Goal: Task Accomplishment & Management: Manage account settings

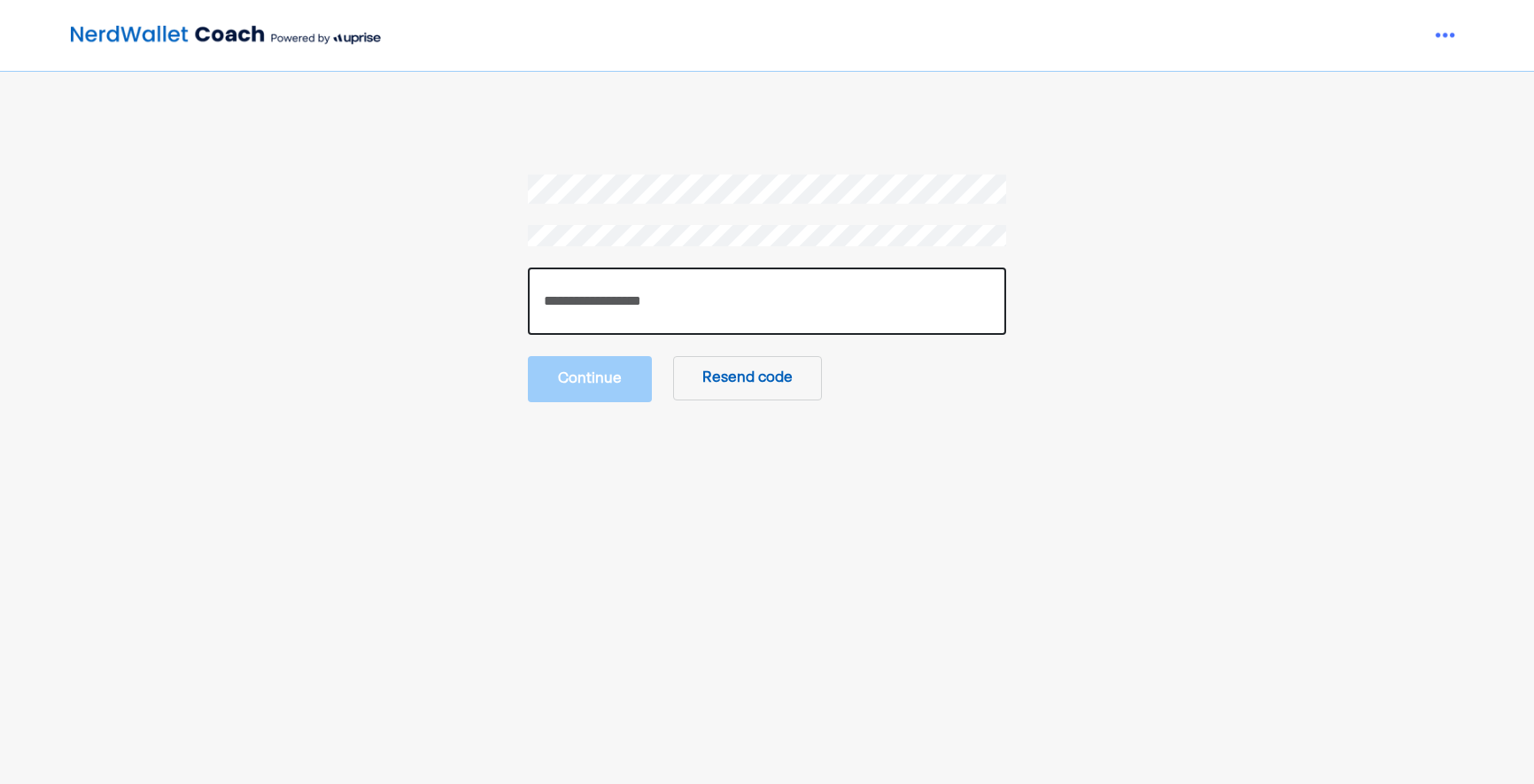
click at [653, 296] on input "number" at bounding box center [767, 301] width 478 height 67
click at [762, 288] on input "number" at bounding box center [767, 301] width 478 height 67
type input "******"
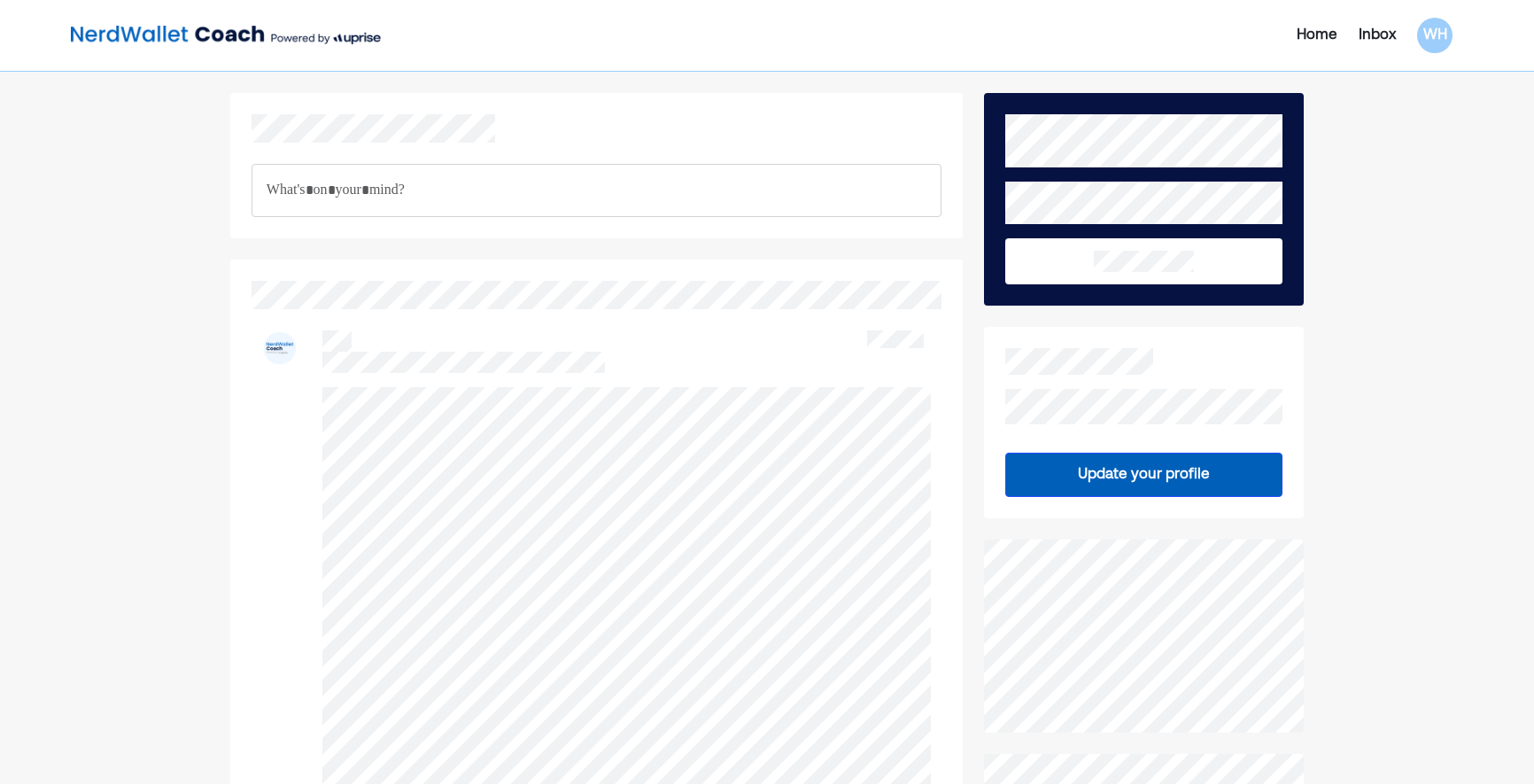
scroll to position [311, 0]
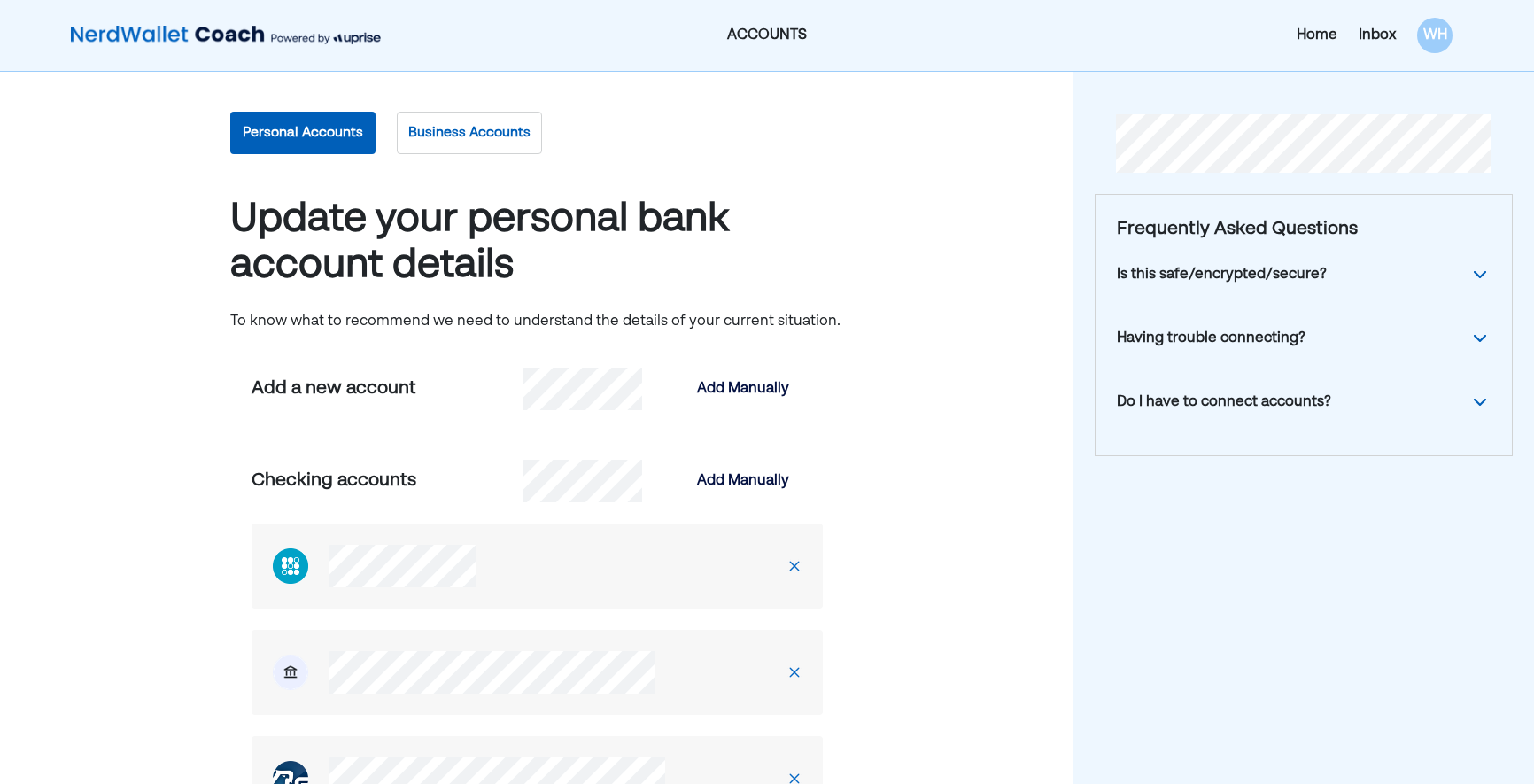
click at [337, 135] on button "Personal Accounts" at bounding box center [303, 132] width 146 height 42
click at [451, 124] on button "Business Accounts" at bounding box center [470, 132] width 146 height 42
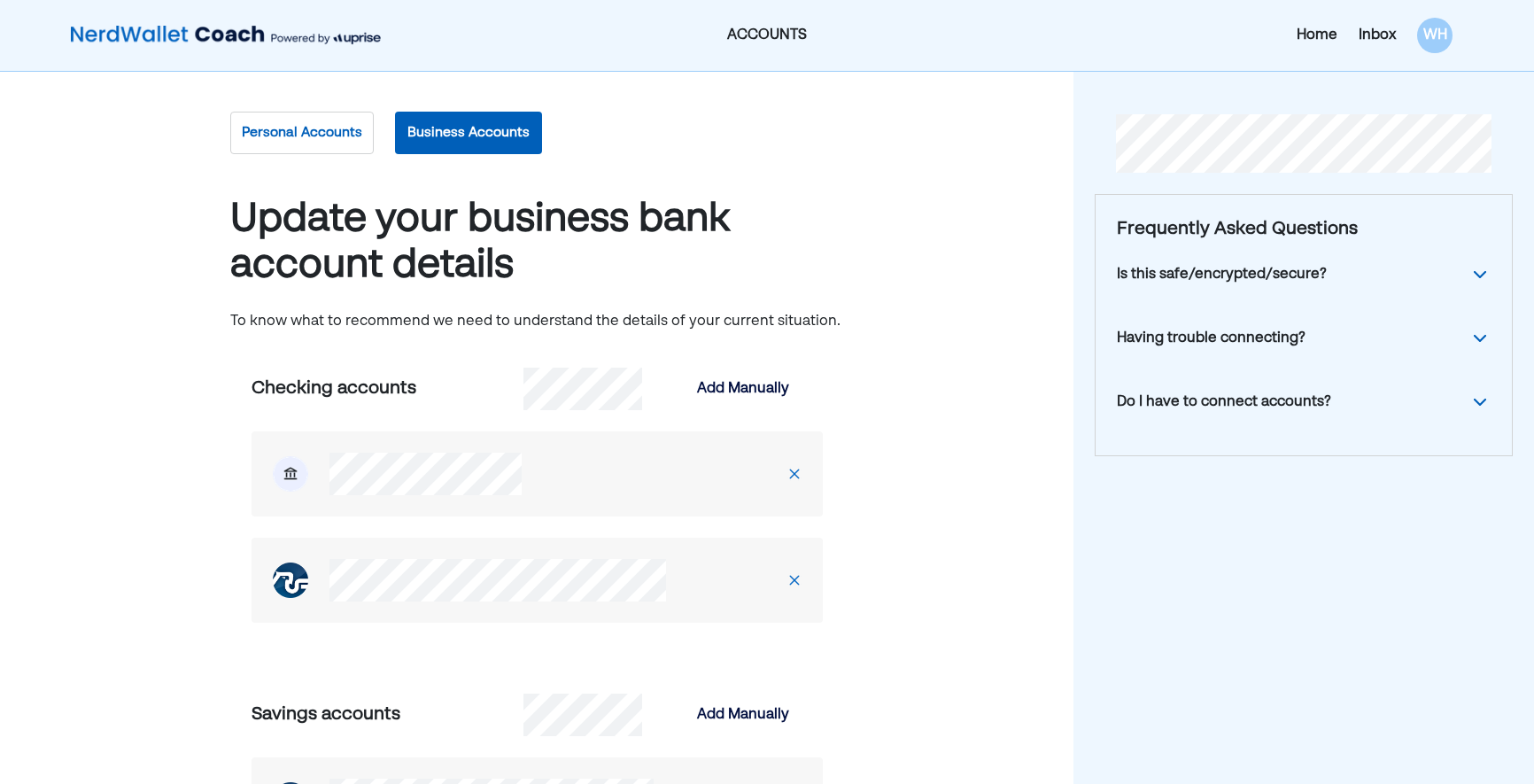
click at [300, 127] on button "Personal Accounts" at bounding box center [302, 132] width 144 height 42
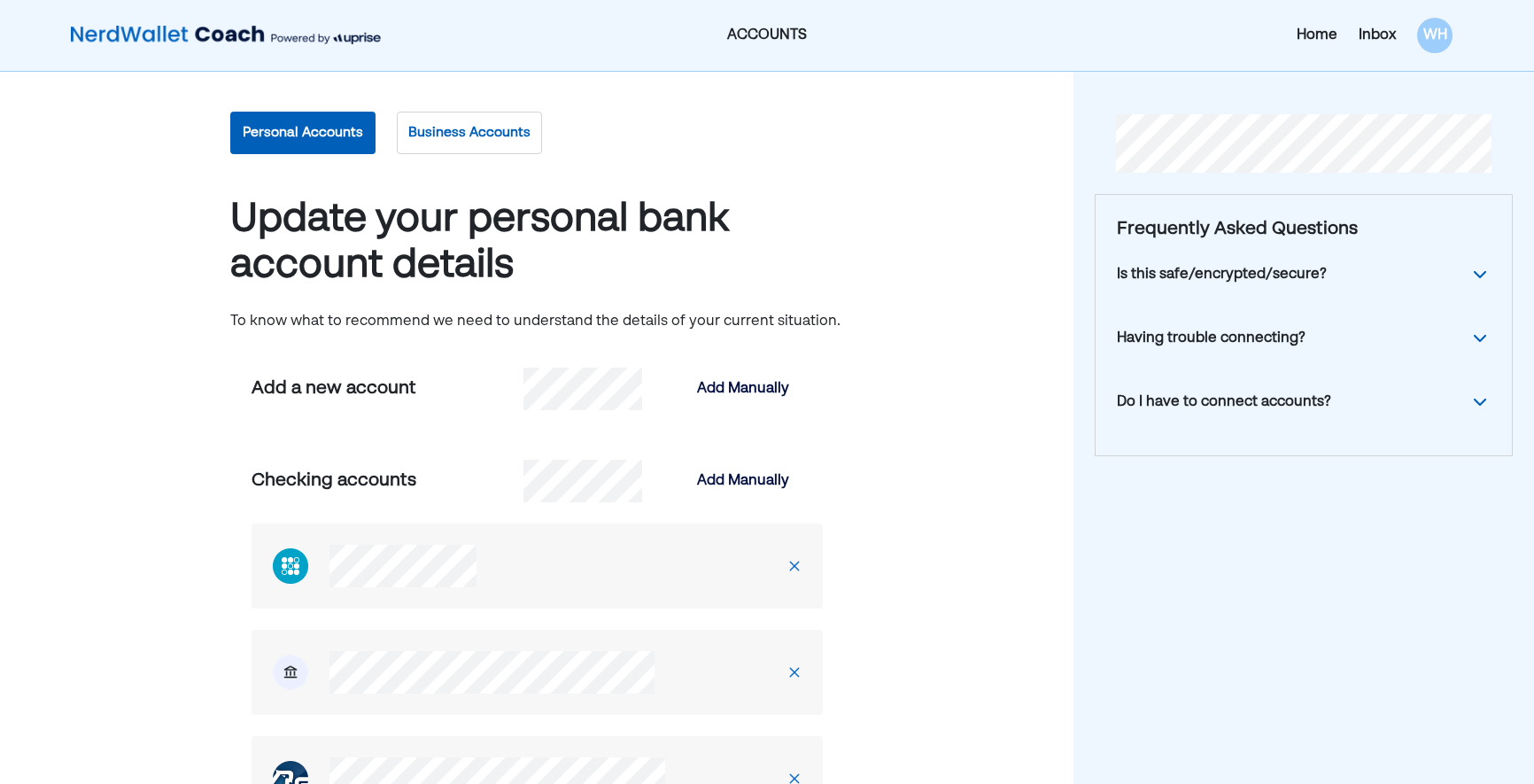
click at [491, 147] on button "Business Accounts" at bounding box center [470, 132] width 146 height 42
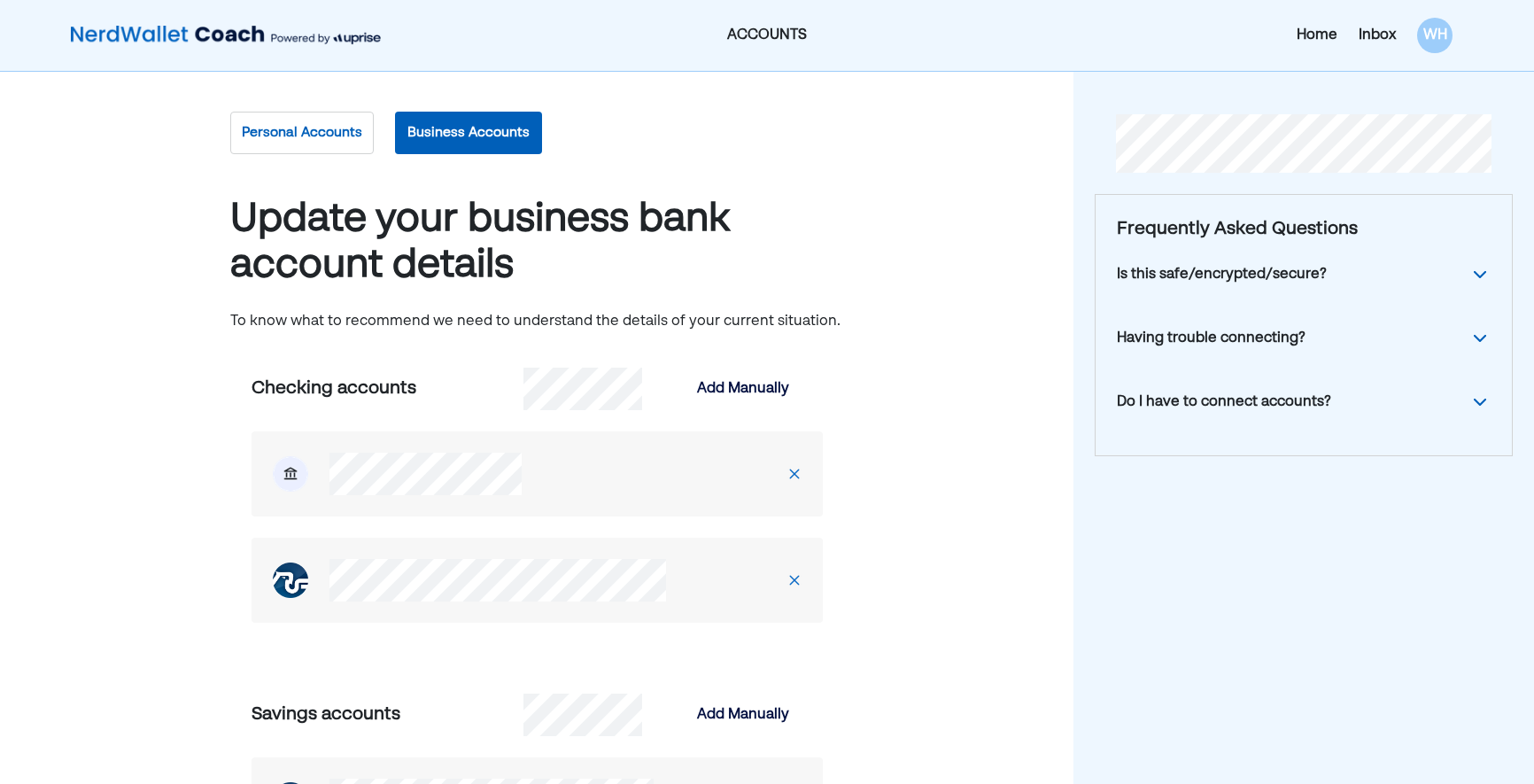
click at [316, 131] on button "Personal Accounts" at bounding box center [302, 132] width 144 height 42
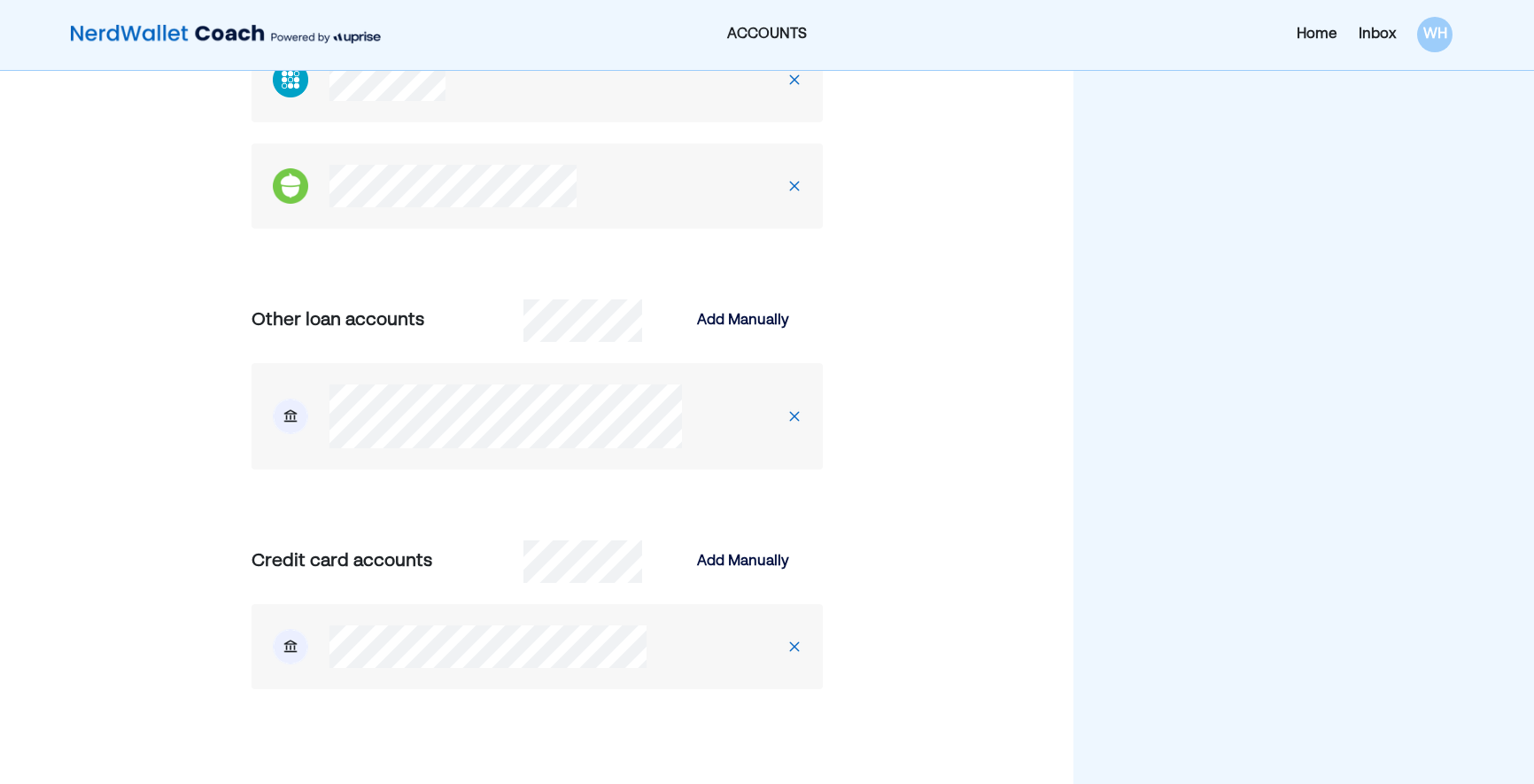
scroll to position [1500, 0]
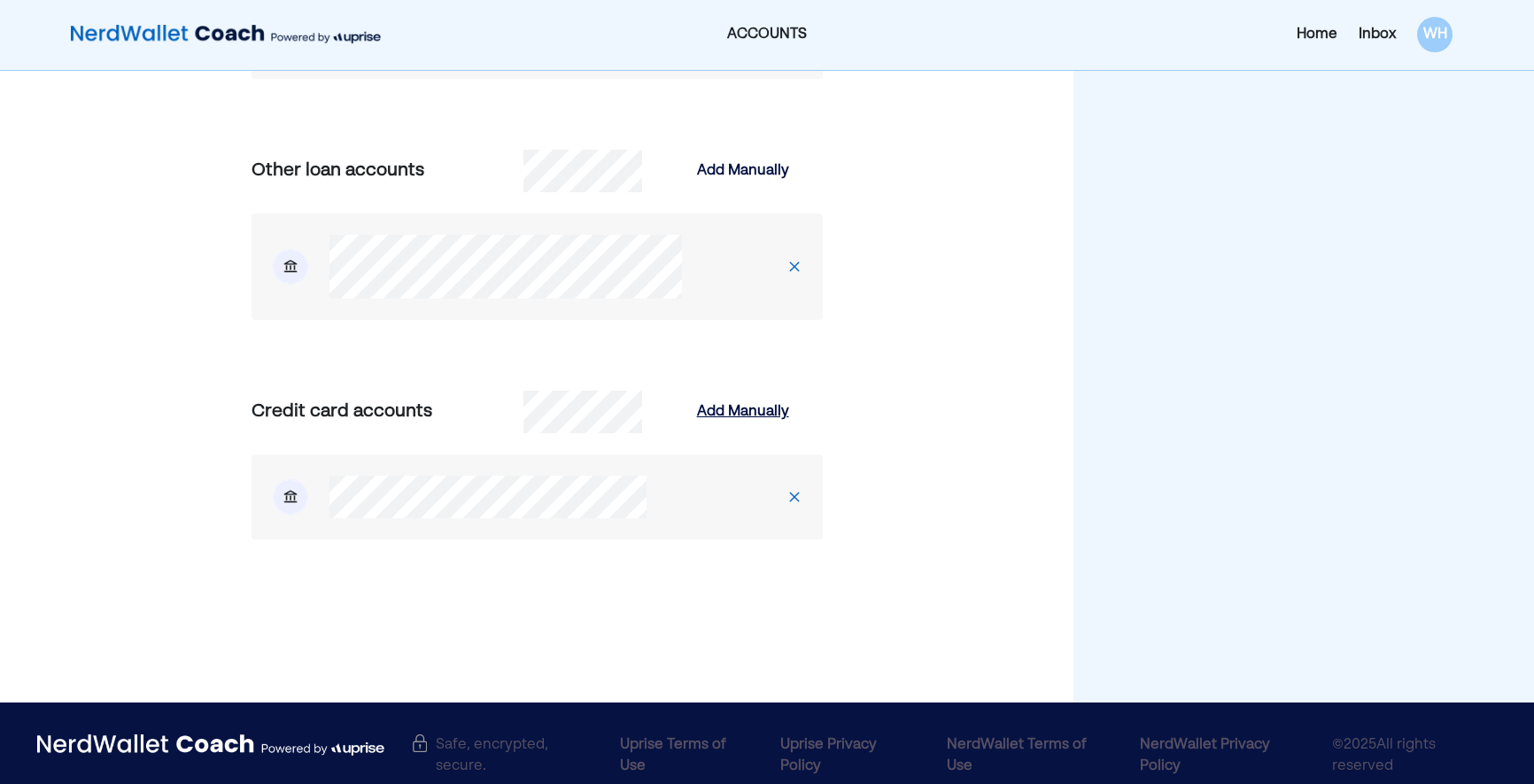
click at [721, 412] on div "Add Manually" at bounding box center [743, 412] width 92 height 21
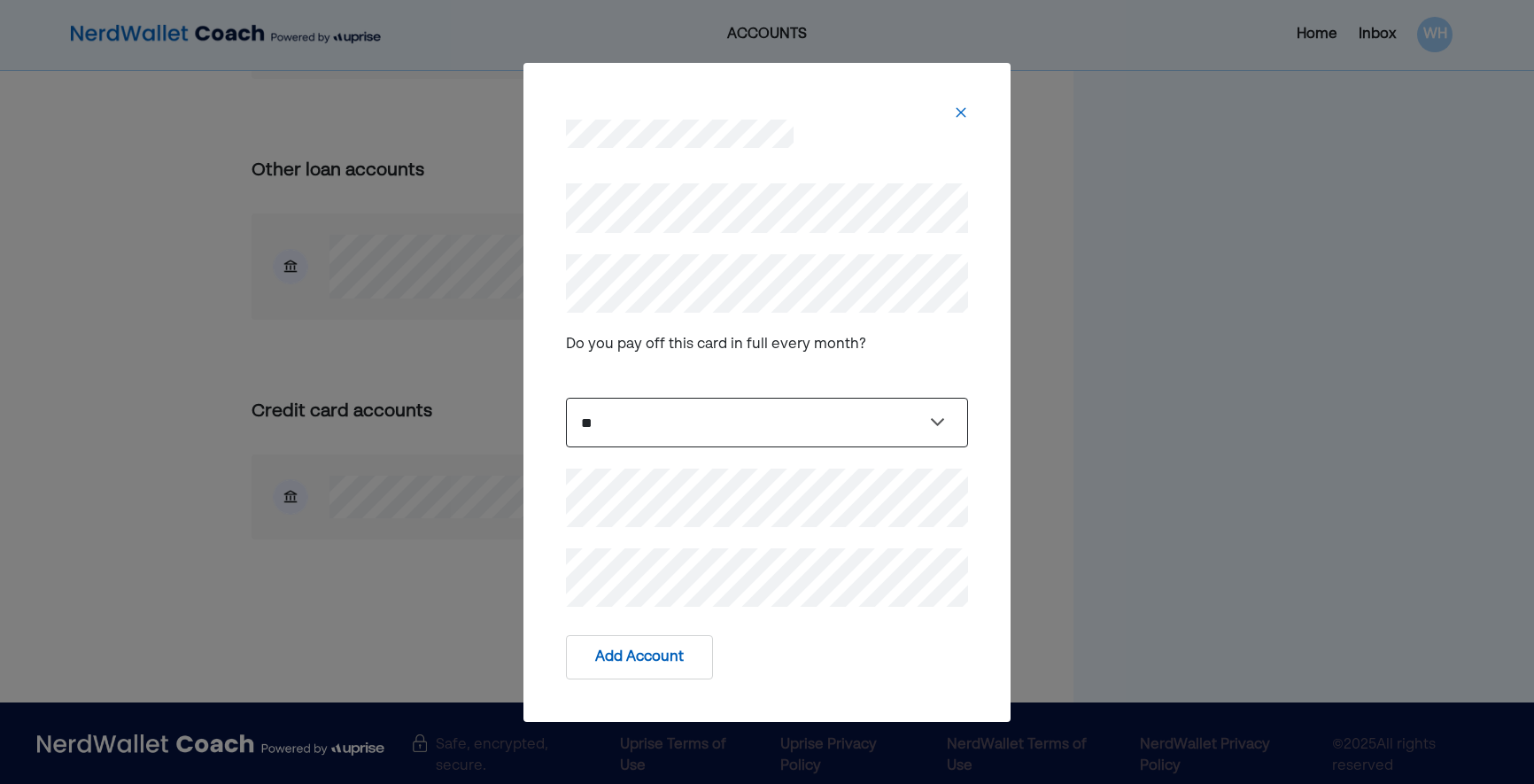
select select "****"
click at [739, 546] on div "**********" at bounding box center [766, 395] width 402 height 424
click at [743, 634] on div "Add Account" at bounding box center [766, 657] width 402 height 44
click at [677, 679] on button "Add Account" at bounding box center [639, 657] width 147 height 44
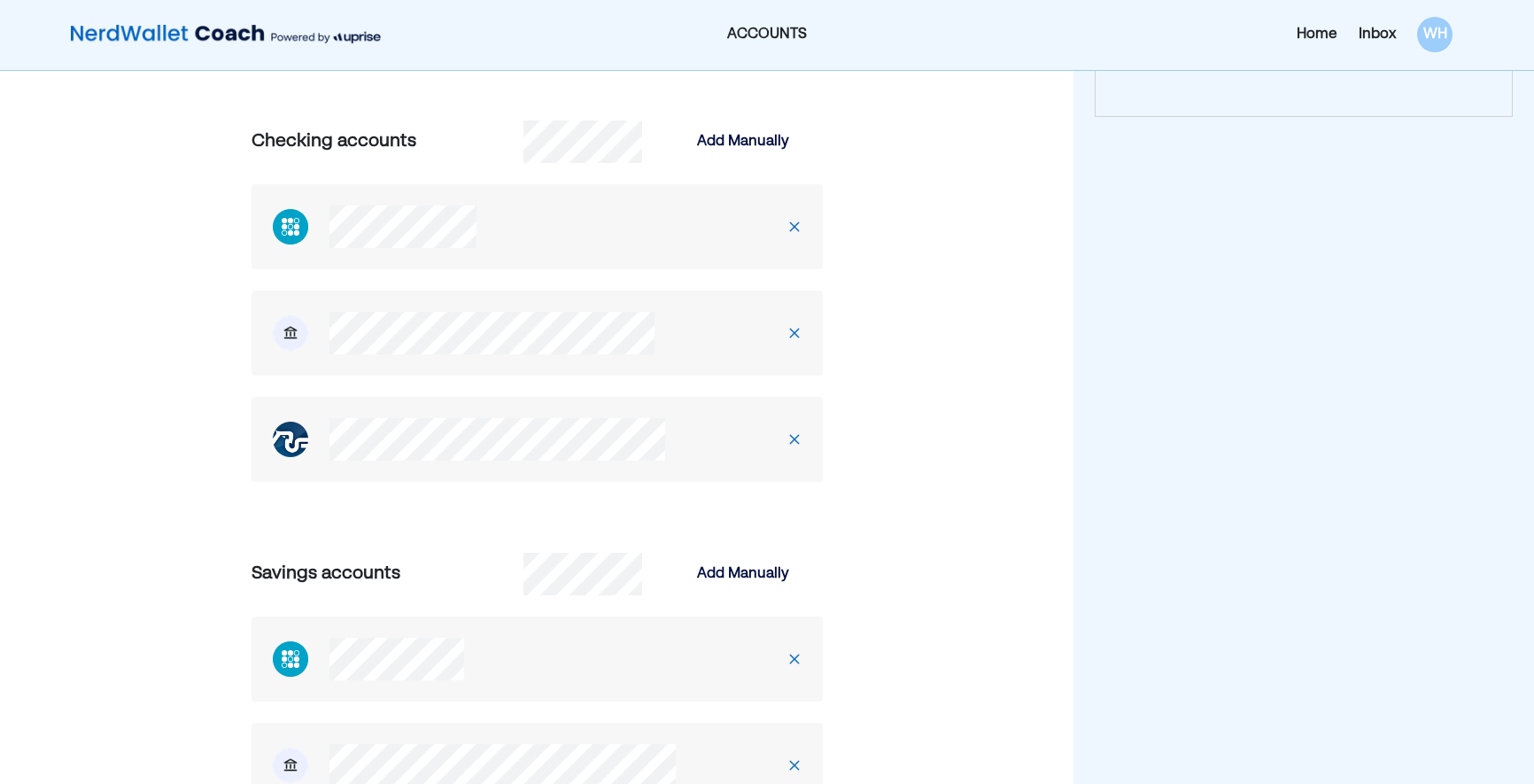
scroll to position [0, 0]
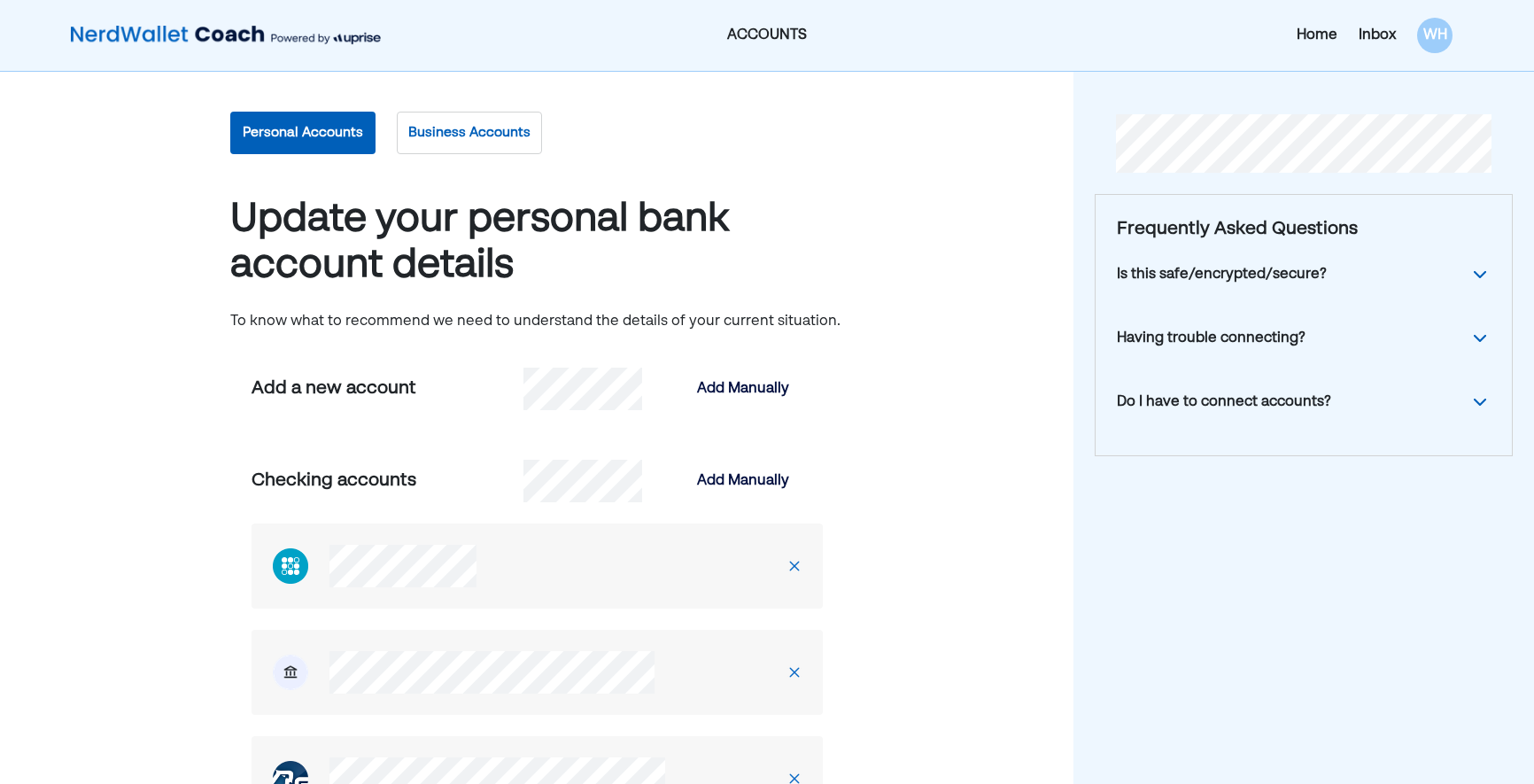
click at [452, 118] on button "Business Accounts" at bounding box center [470, 132] width 146 height 42
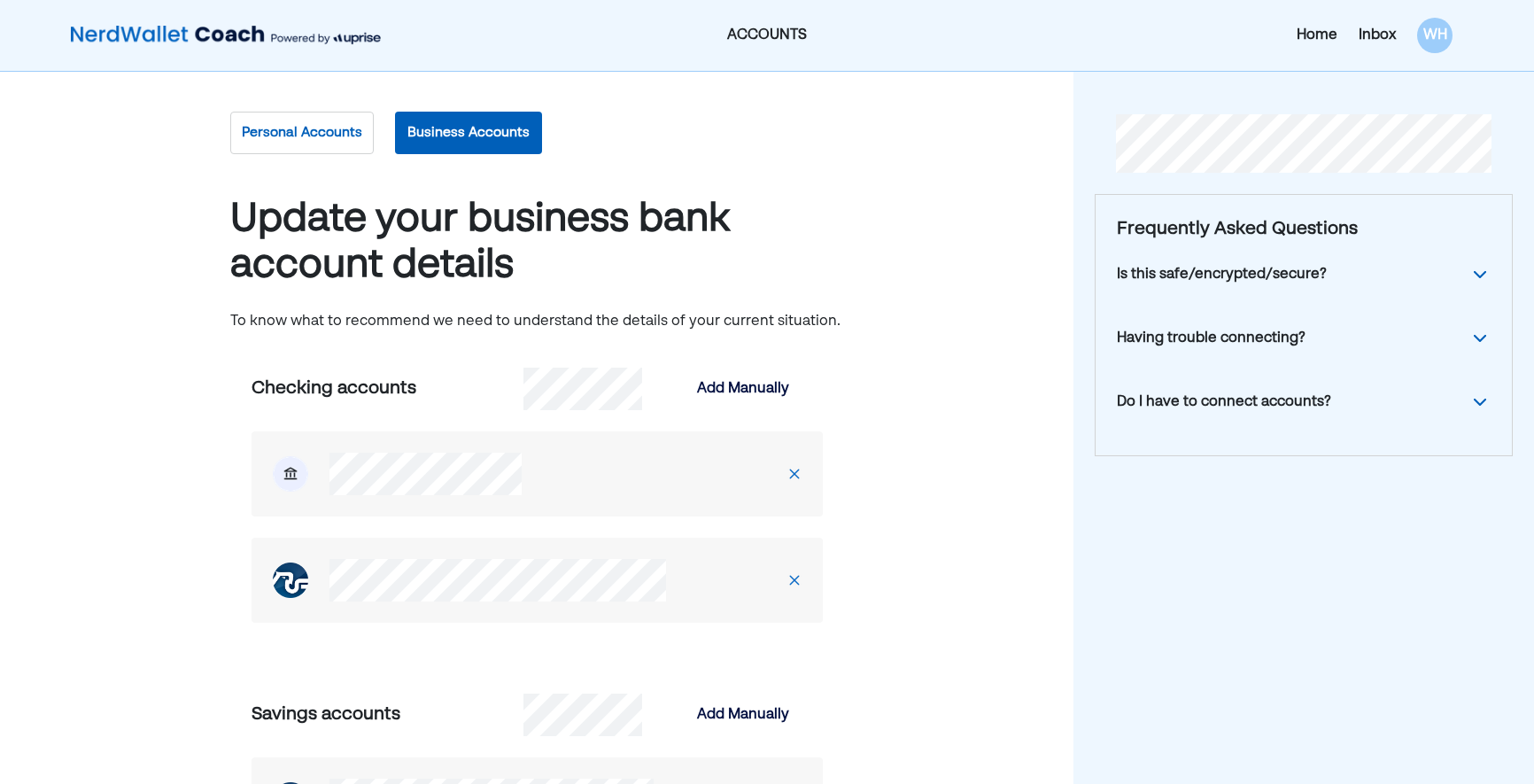
scroll to position [35, 0]
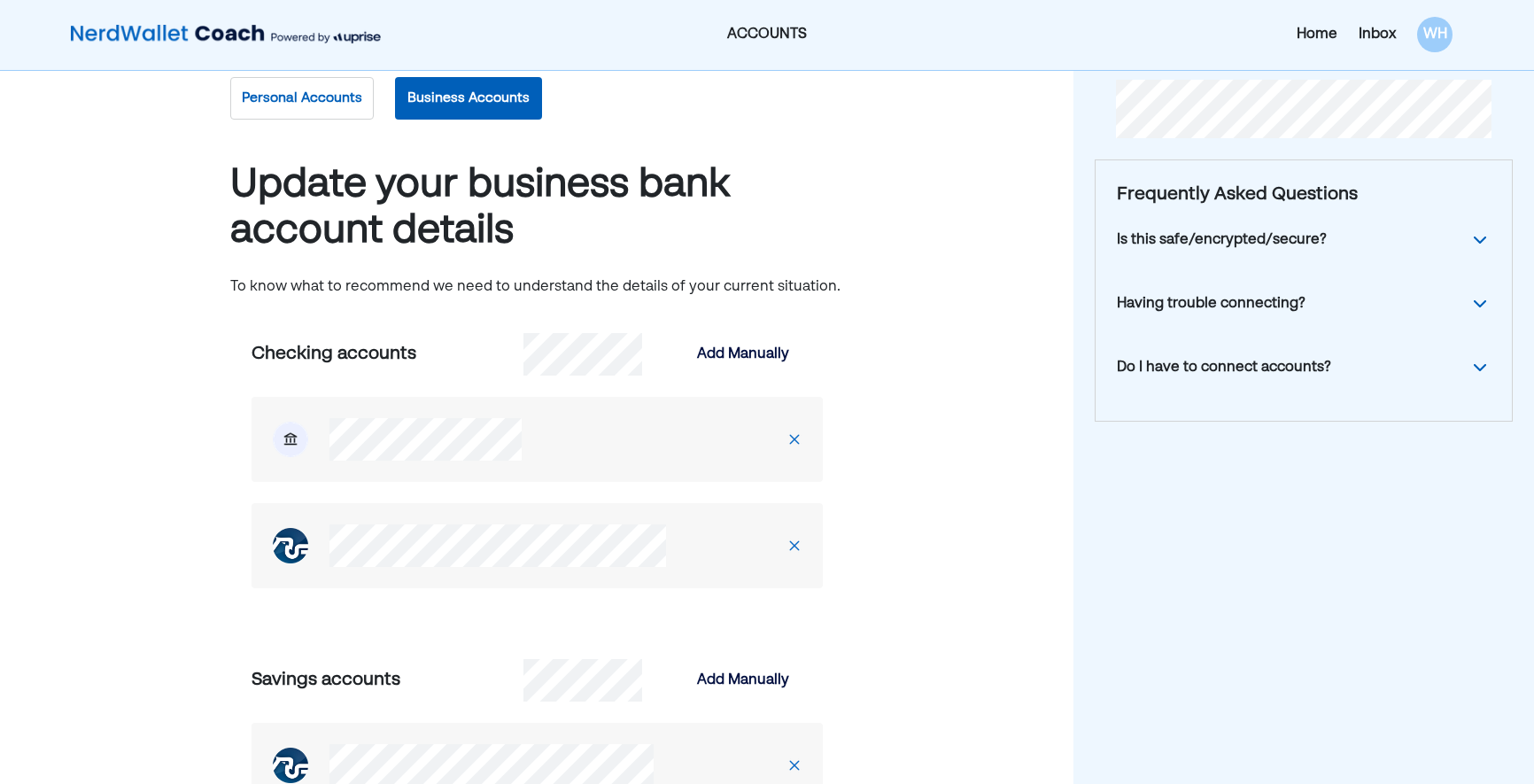
click at [282, 110] on button "Personal Accounts" at bounding box center [302, 98] width 144 height 42
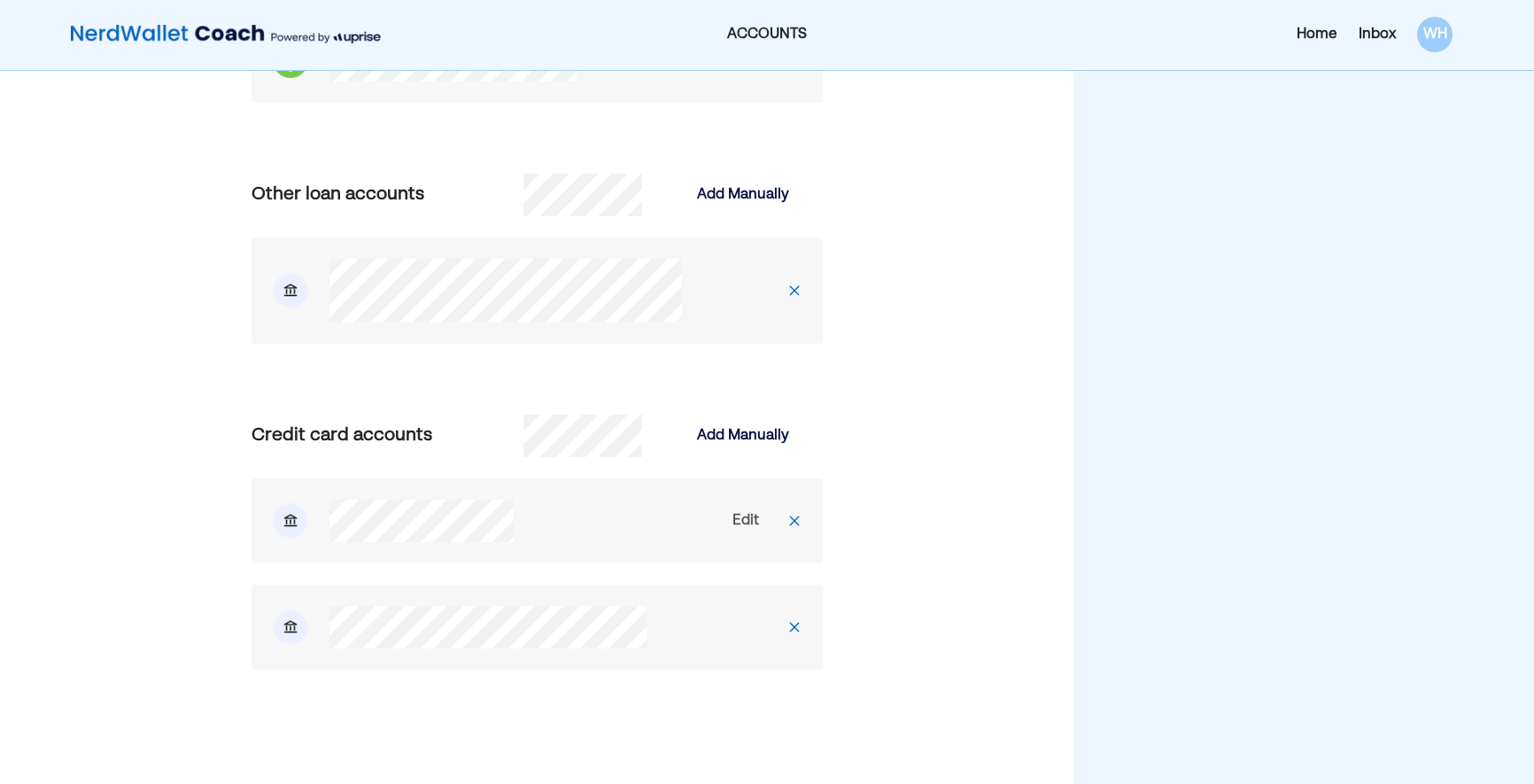
scroll to position [1630, 0]
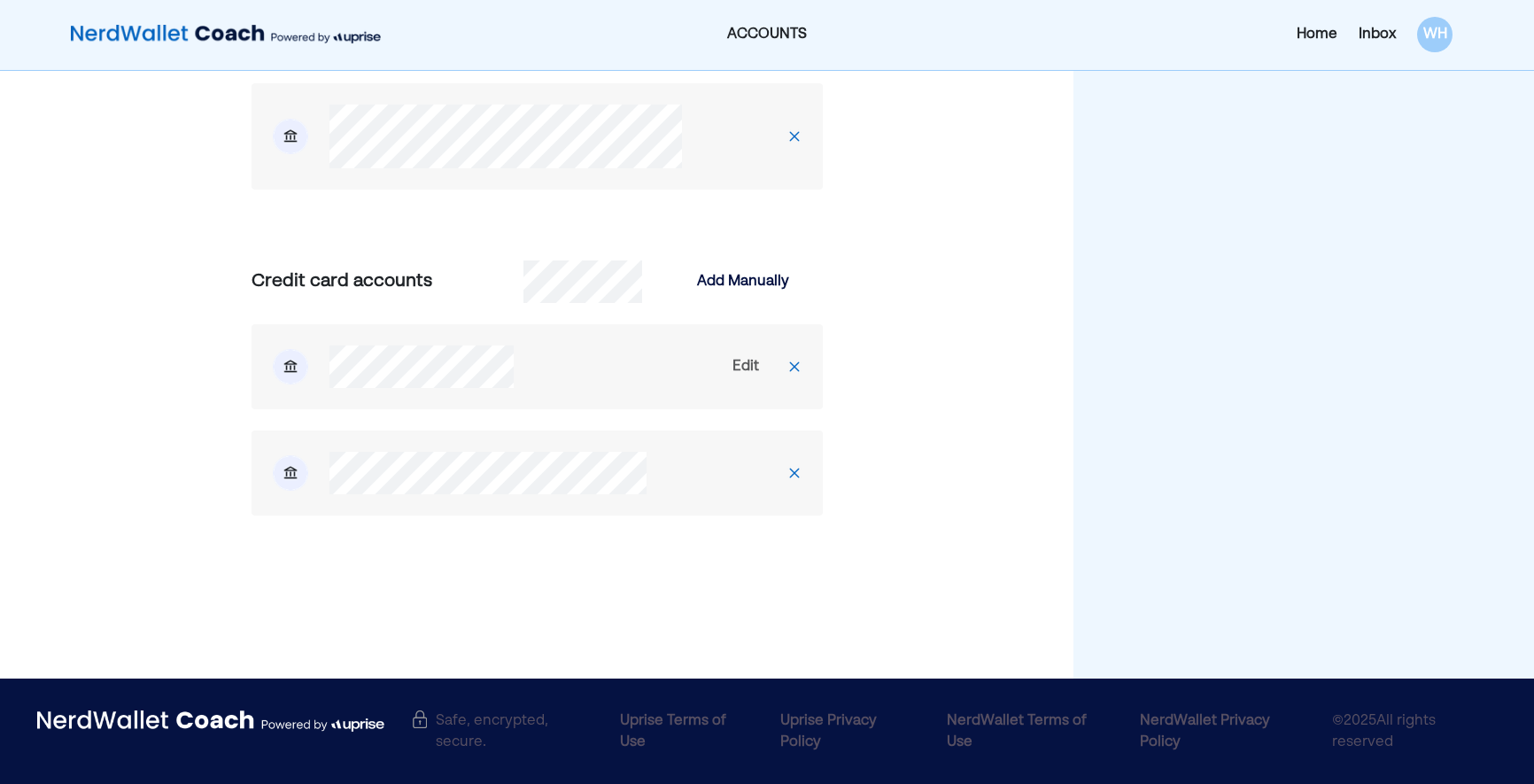
click at [800, 366] on img at bounding box center [794, 366] width 14 height 14
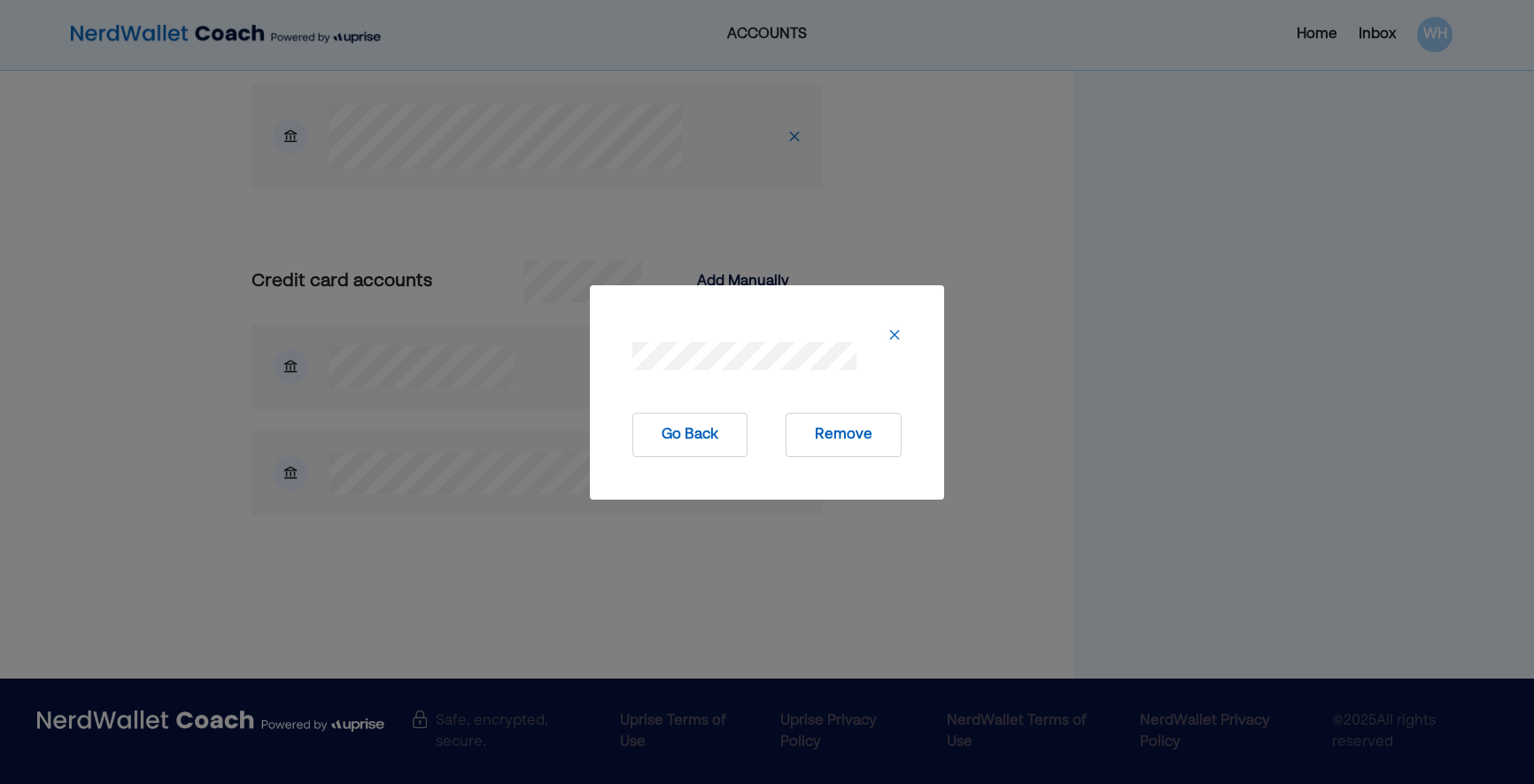
click at [851, 431] on button "Remove" at bounding box center [844, 435] width 116 height 44
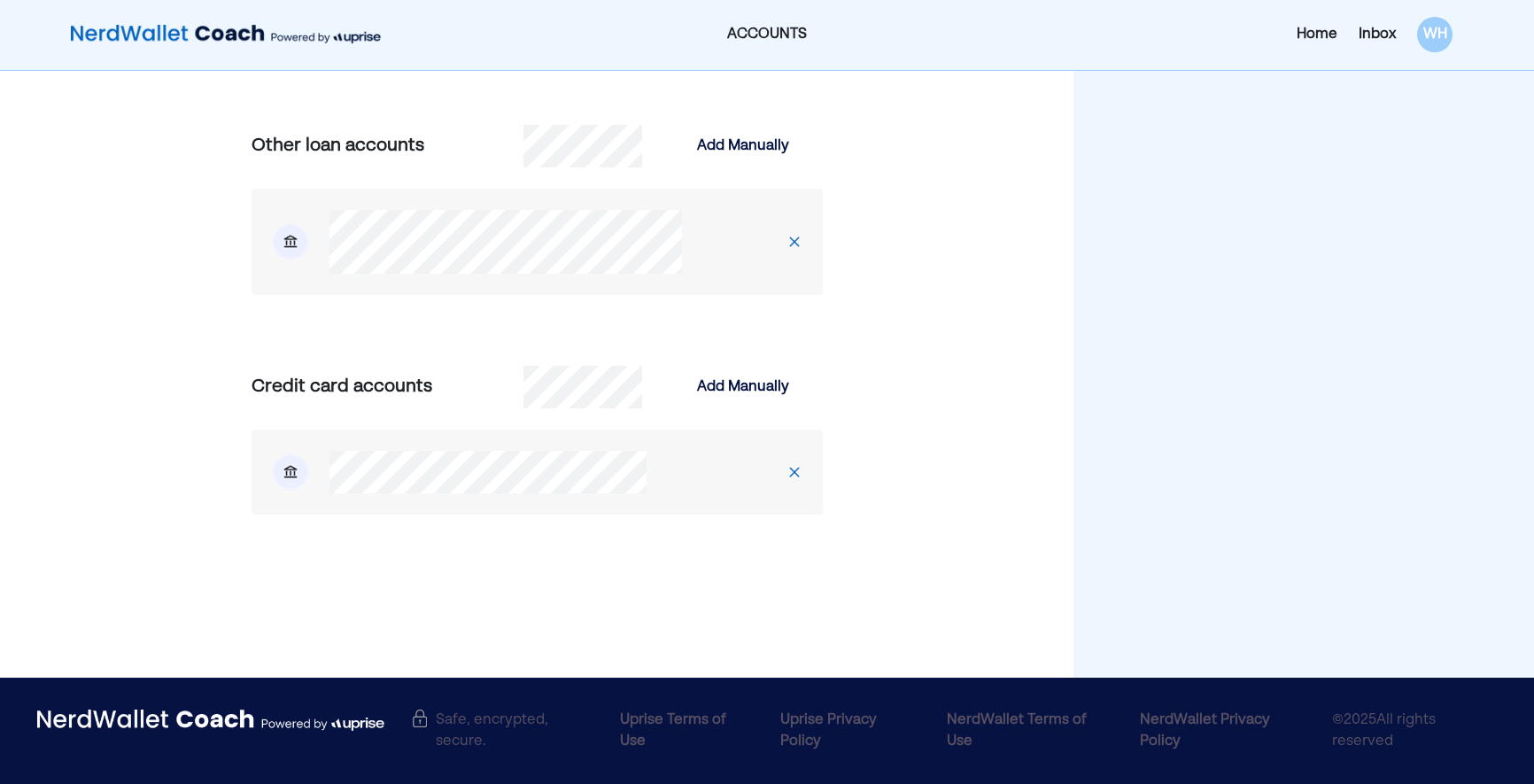
scroll to position [1524, 0]
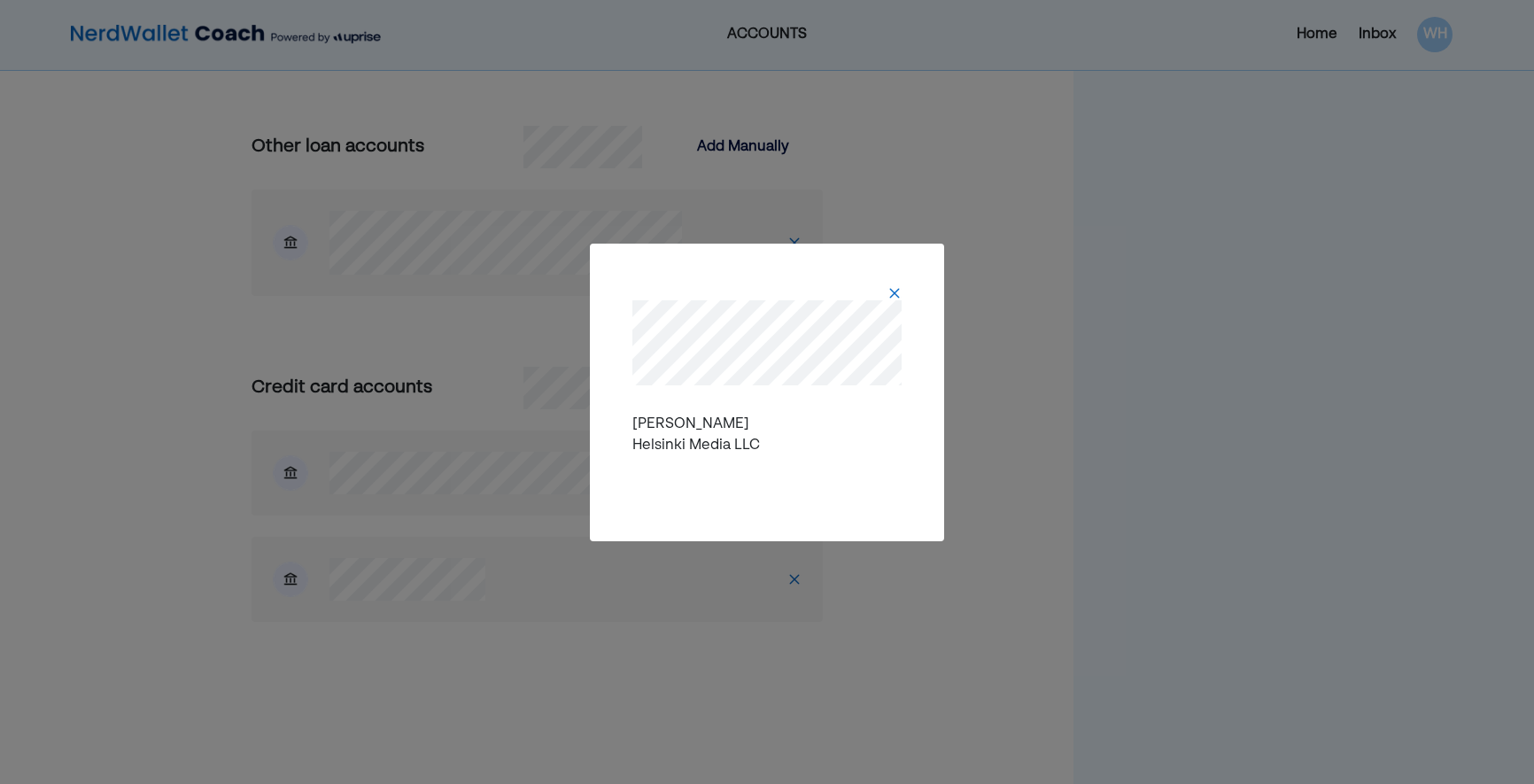
click at [892, 294] on img at bounding box center [895, 292] width 14 height 14
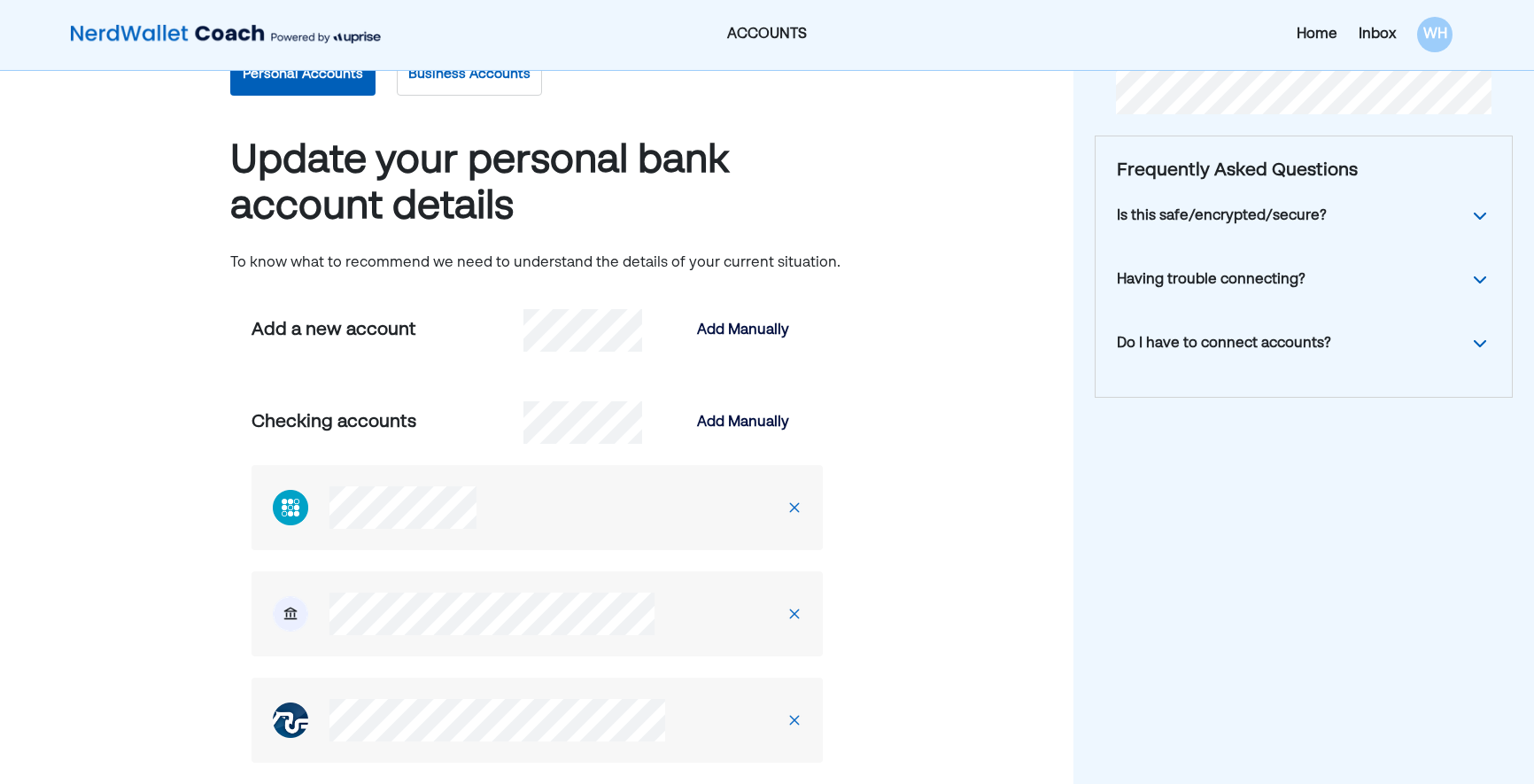
scroll to position [22, 0]
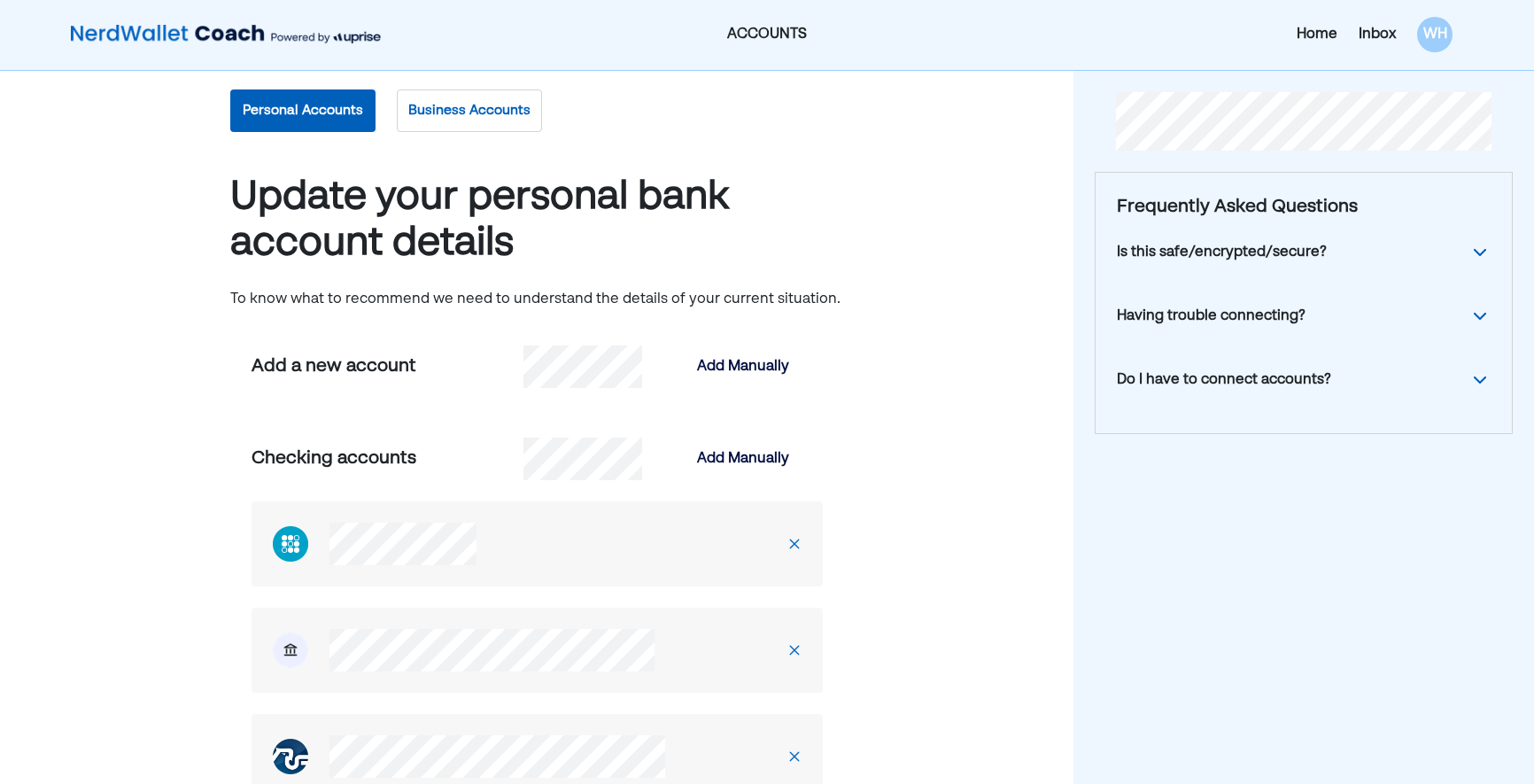
click at [284, 110] on button "Personal Accounts" at bounding box center [303, 110] width 146 height 42
click at [490, 120] on button "Business Accounts" at bounding box center [470, 110] width 146 height 42
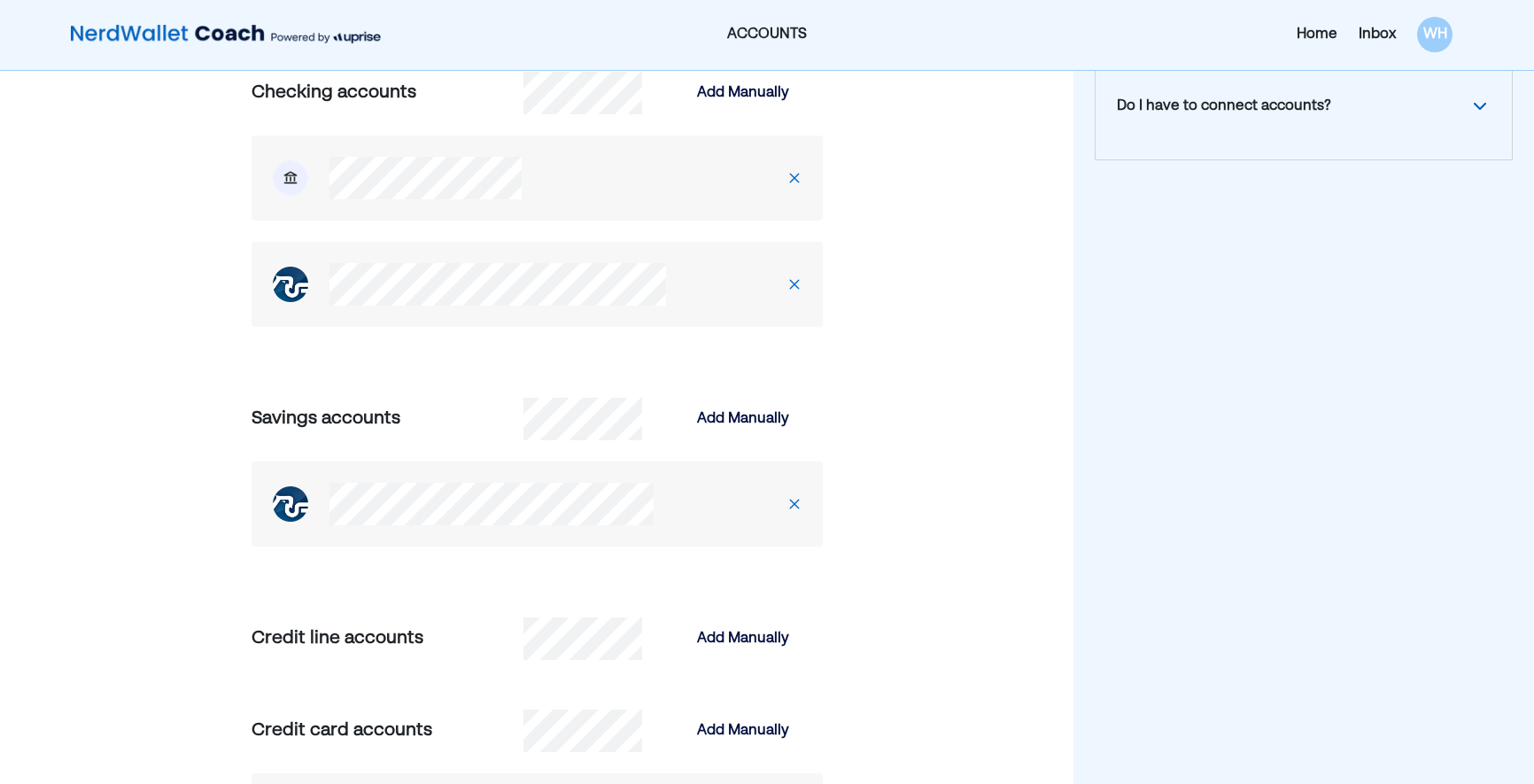
scroll to position [0, 0]
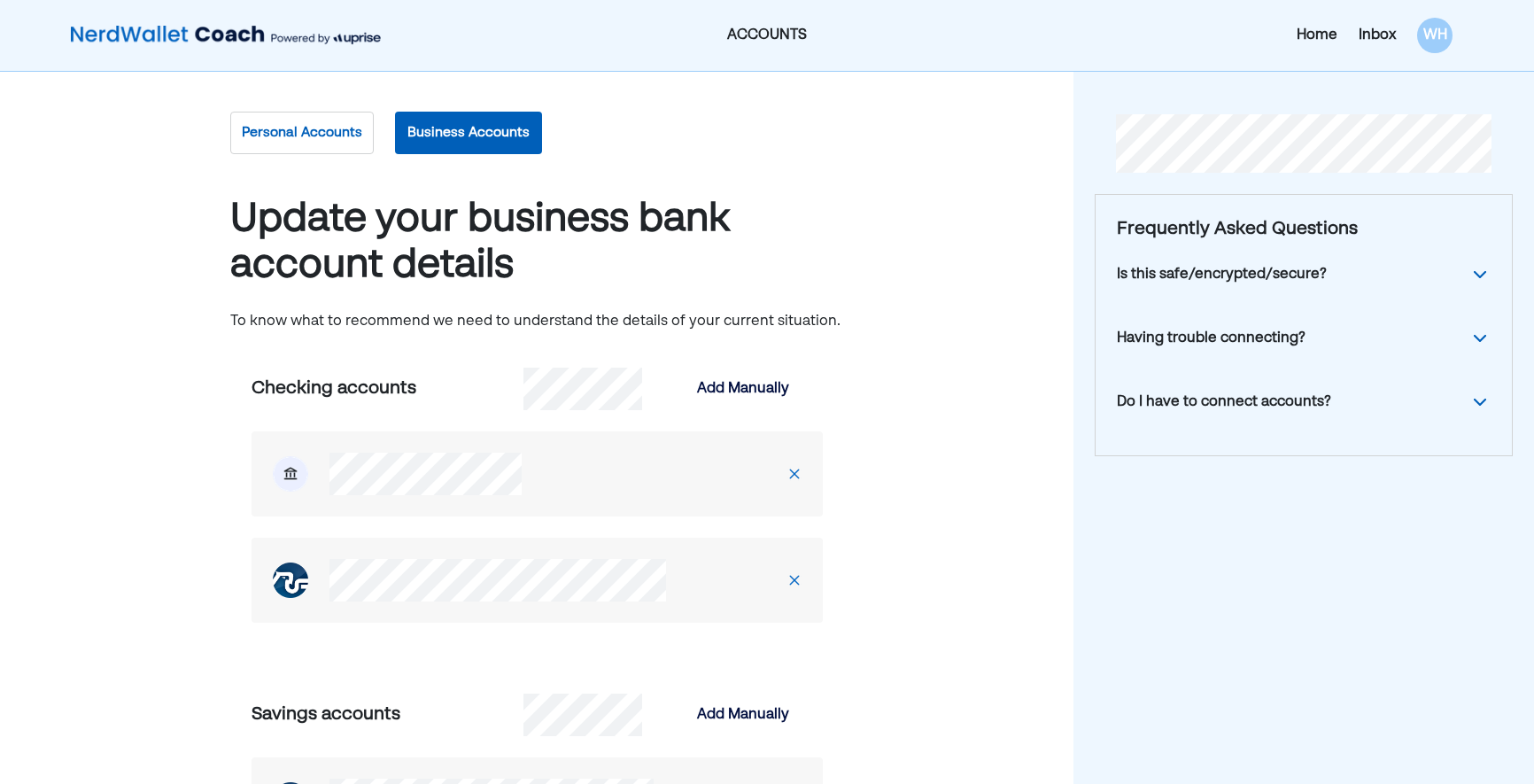
click at [1369, 35] on div "Inbox" at bounding box center [1377, 35] width 37 height 21
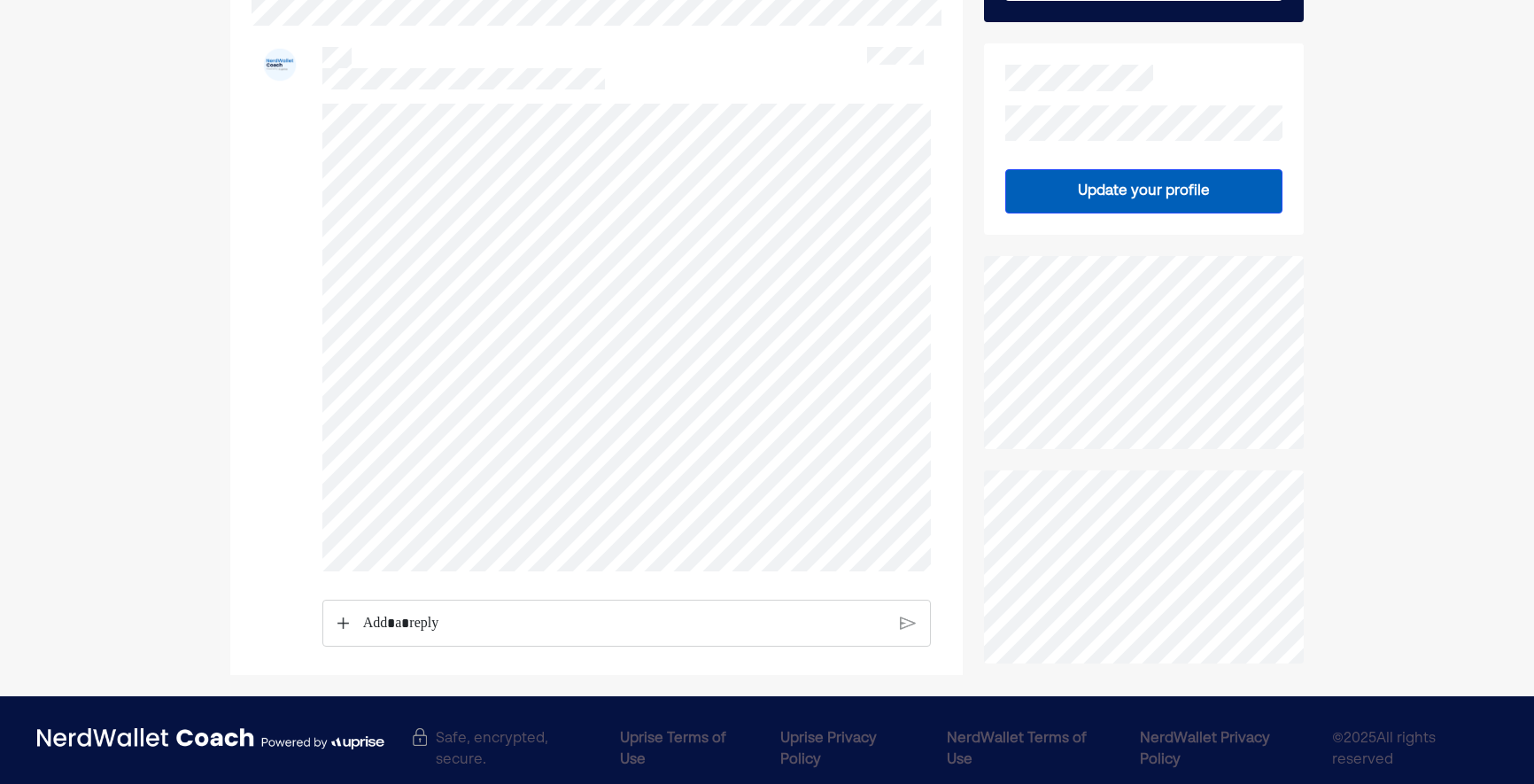
scroll to position [257, 0]
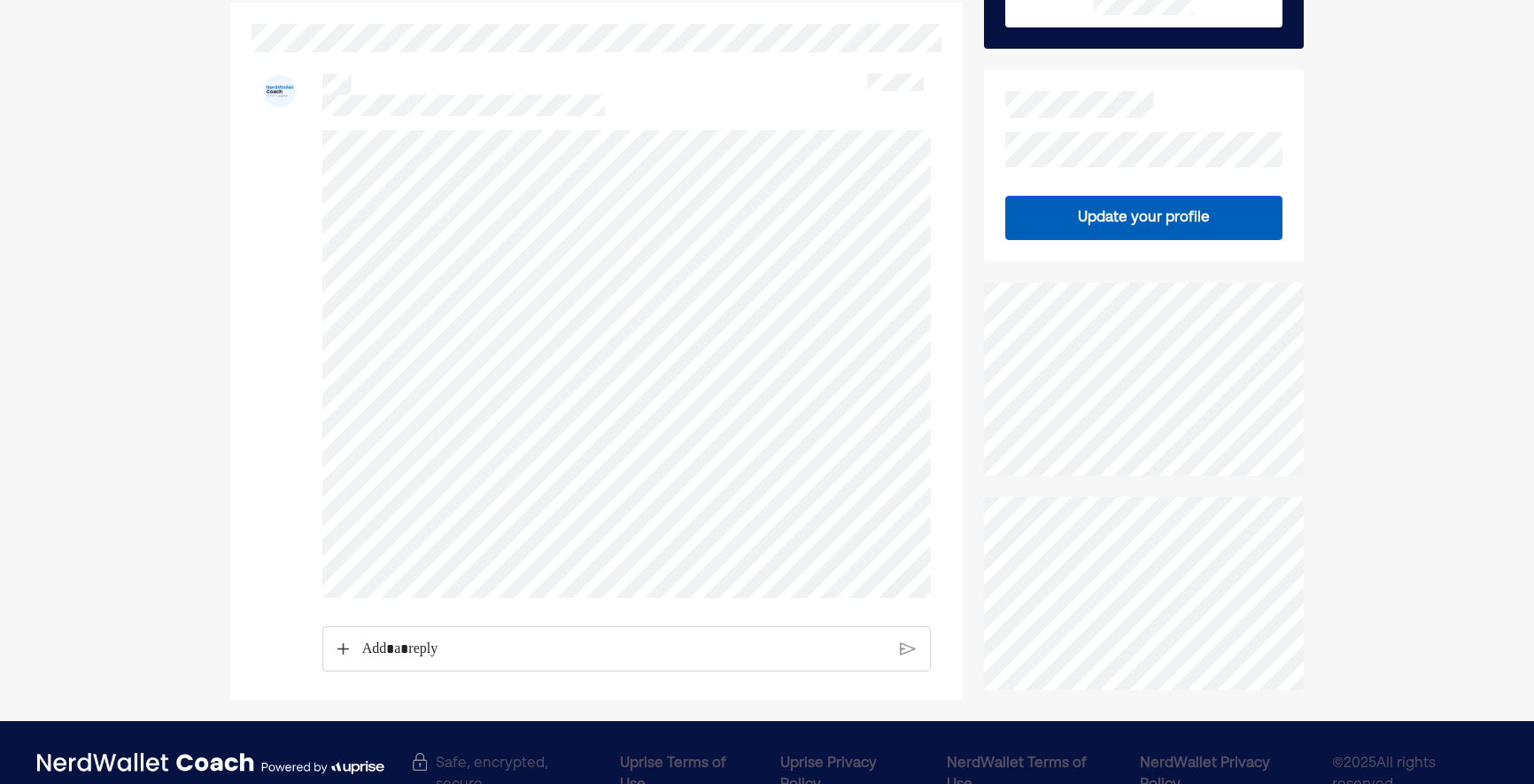
click at [446, 671] on div "Rich Text Editor. Editing area: main" at bounding box center [624, 649] width 542 height 44
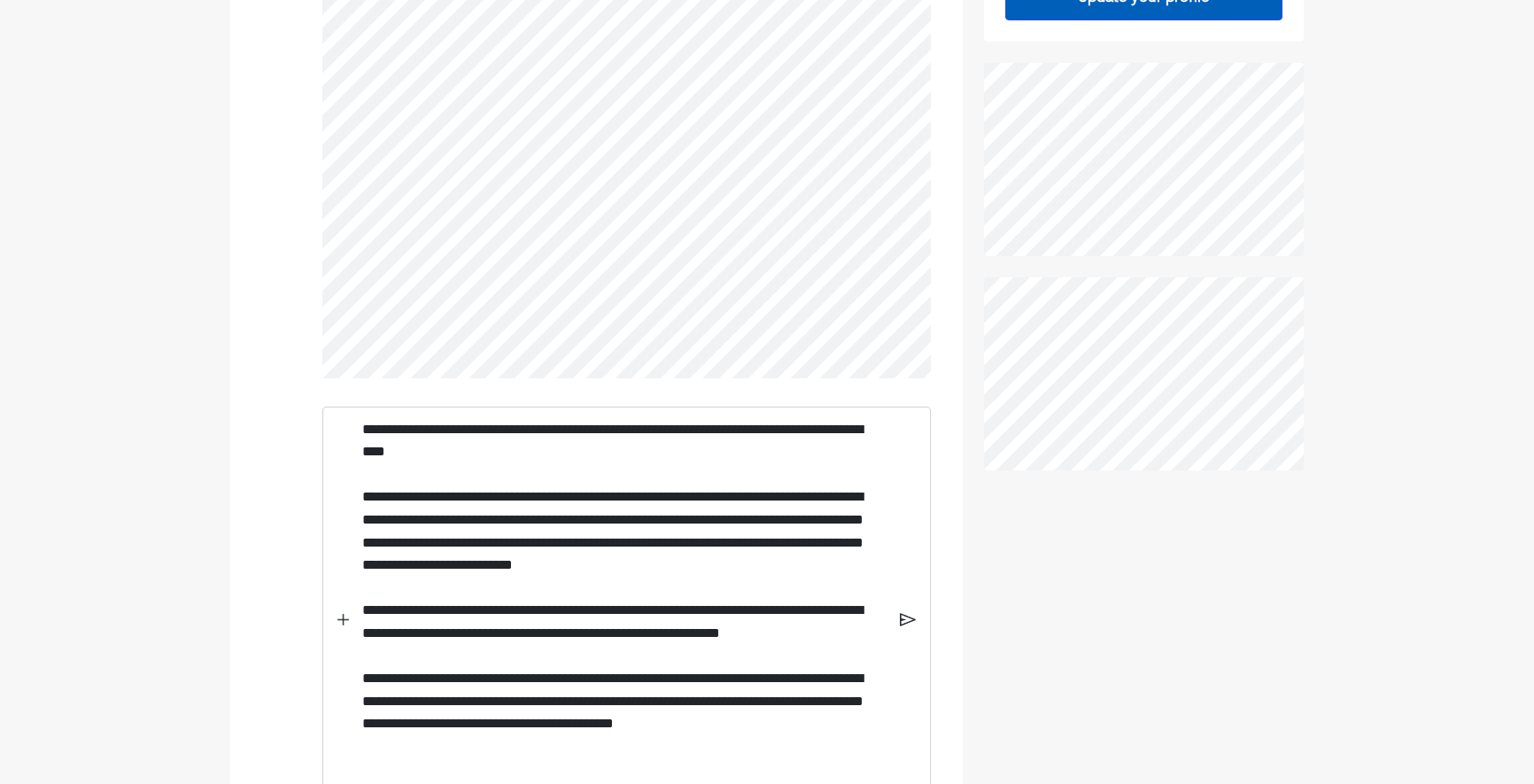
scroll to position [694, 0]
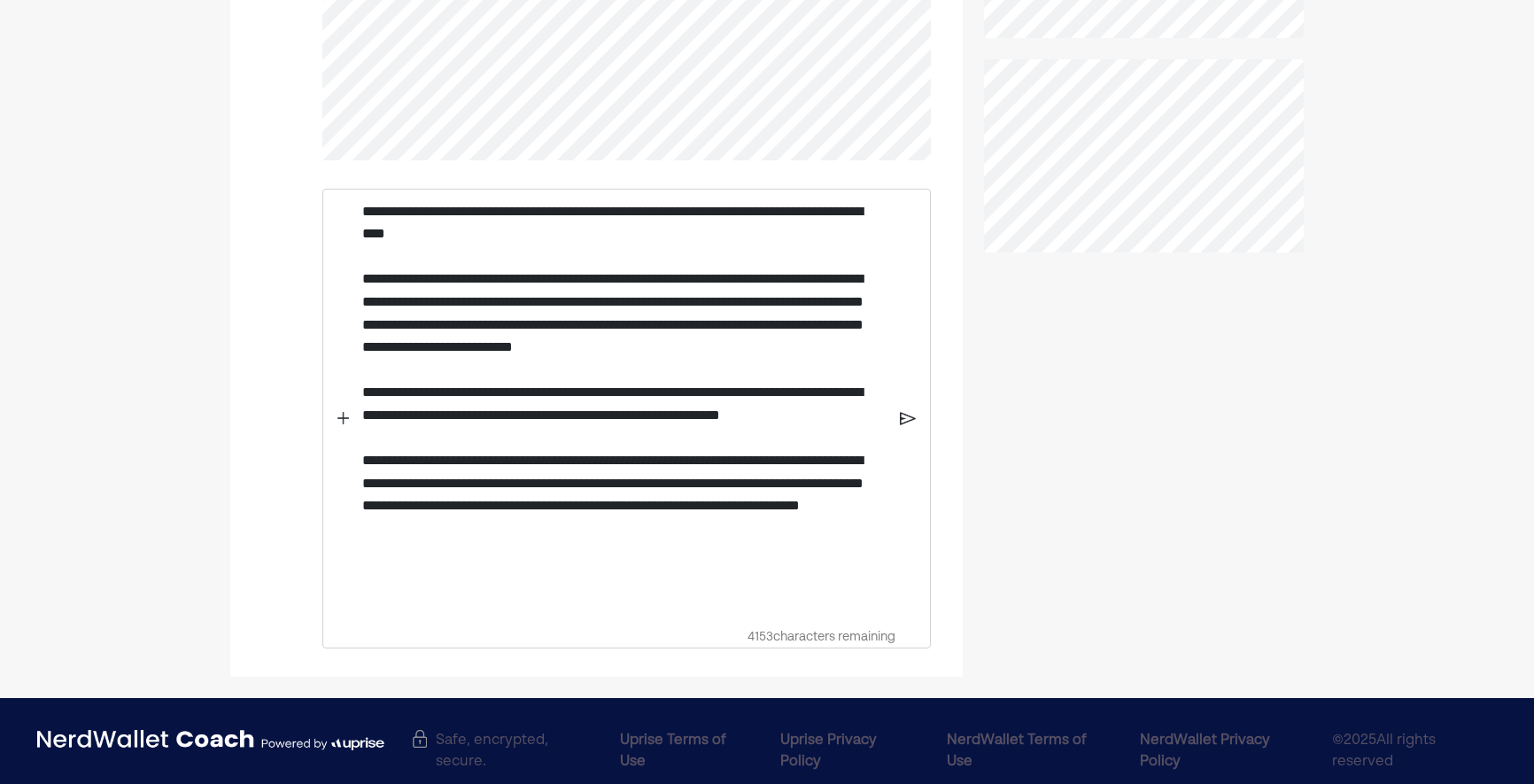
click at [906, 426] on img at bounding box center [908, 418] width 15 height 16
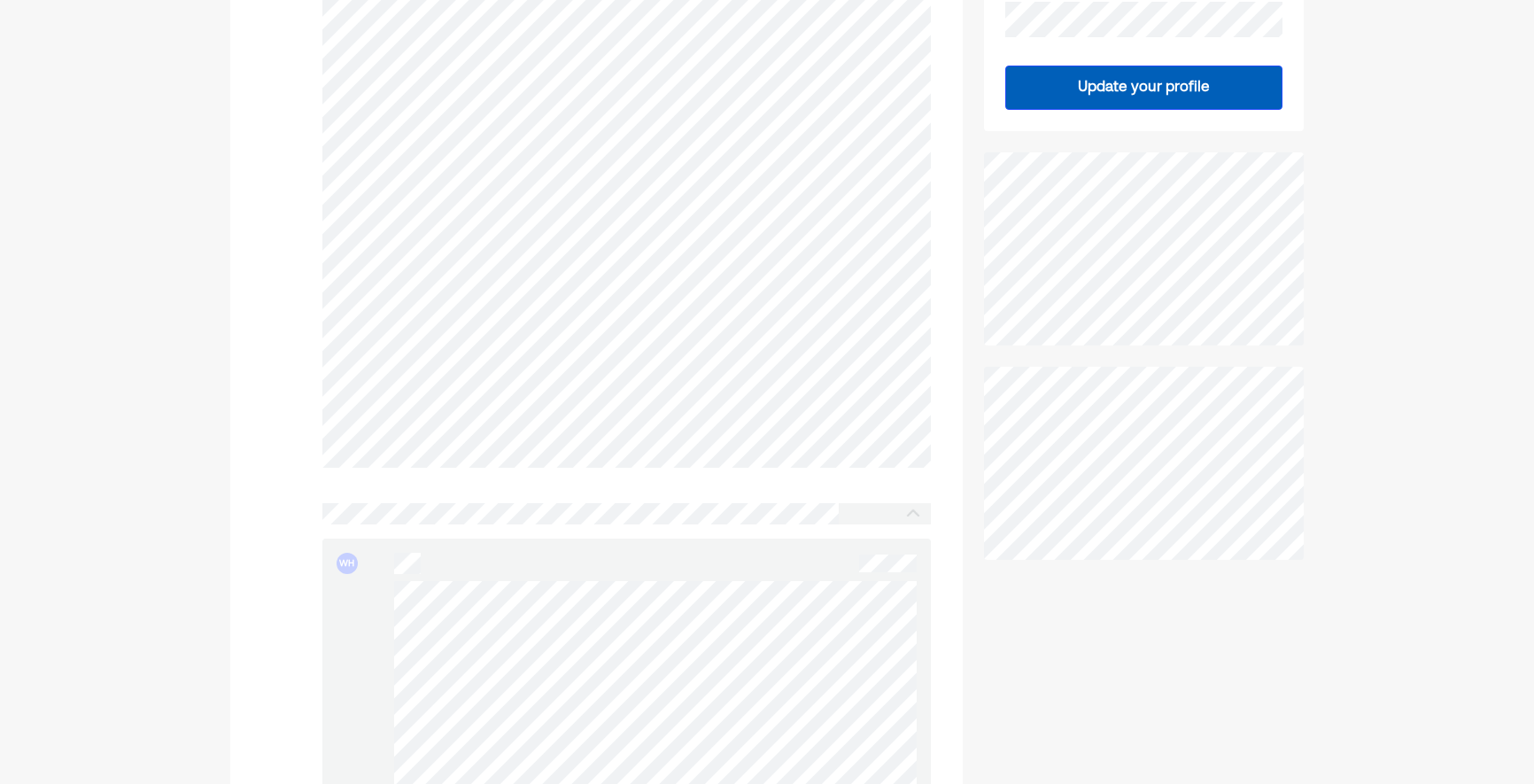
scroll to position [0, 0]
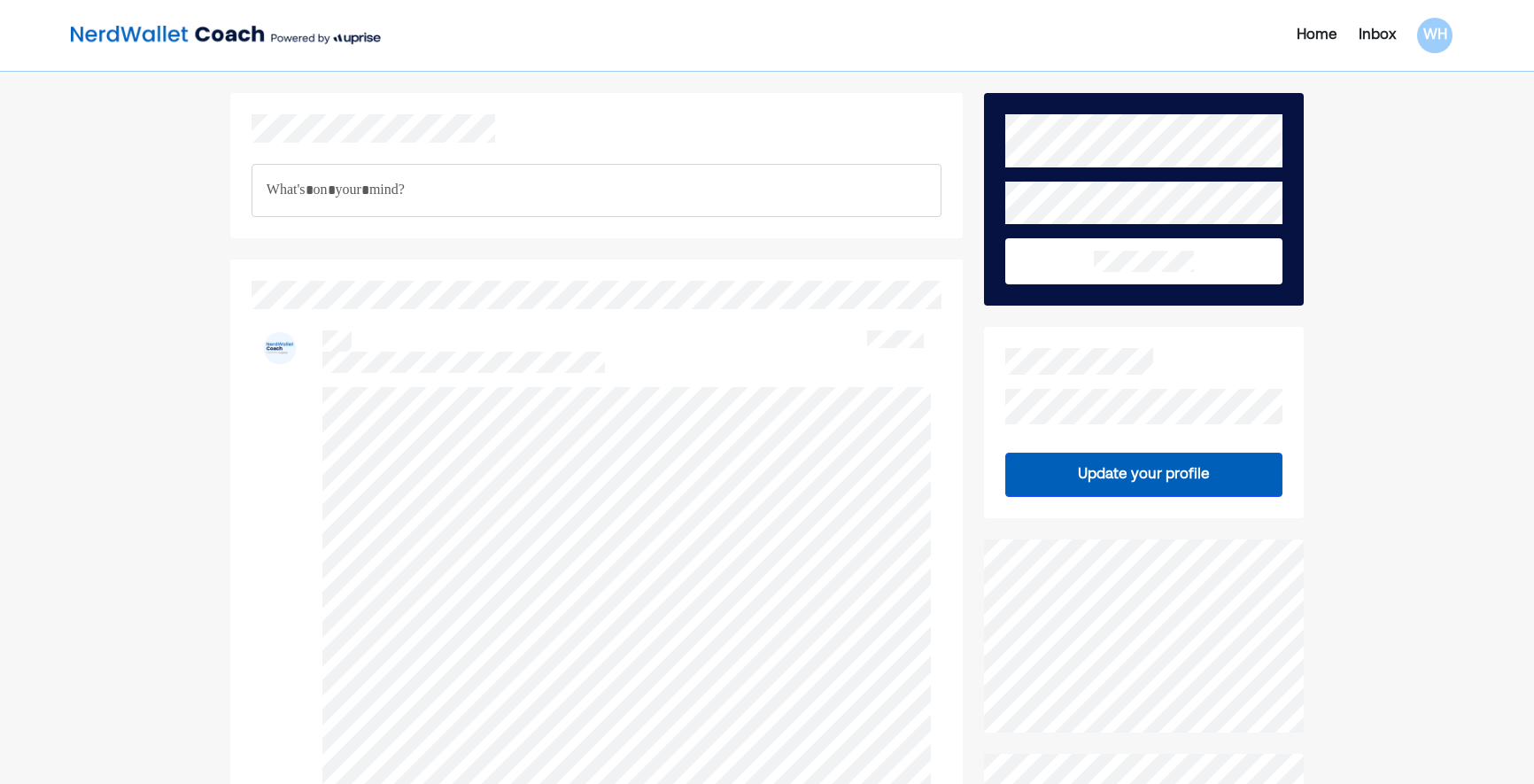
click at [1304, 31] on div "Home" at bounding box center [1317, 35] width 41 height 21
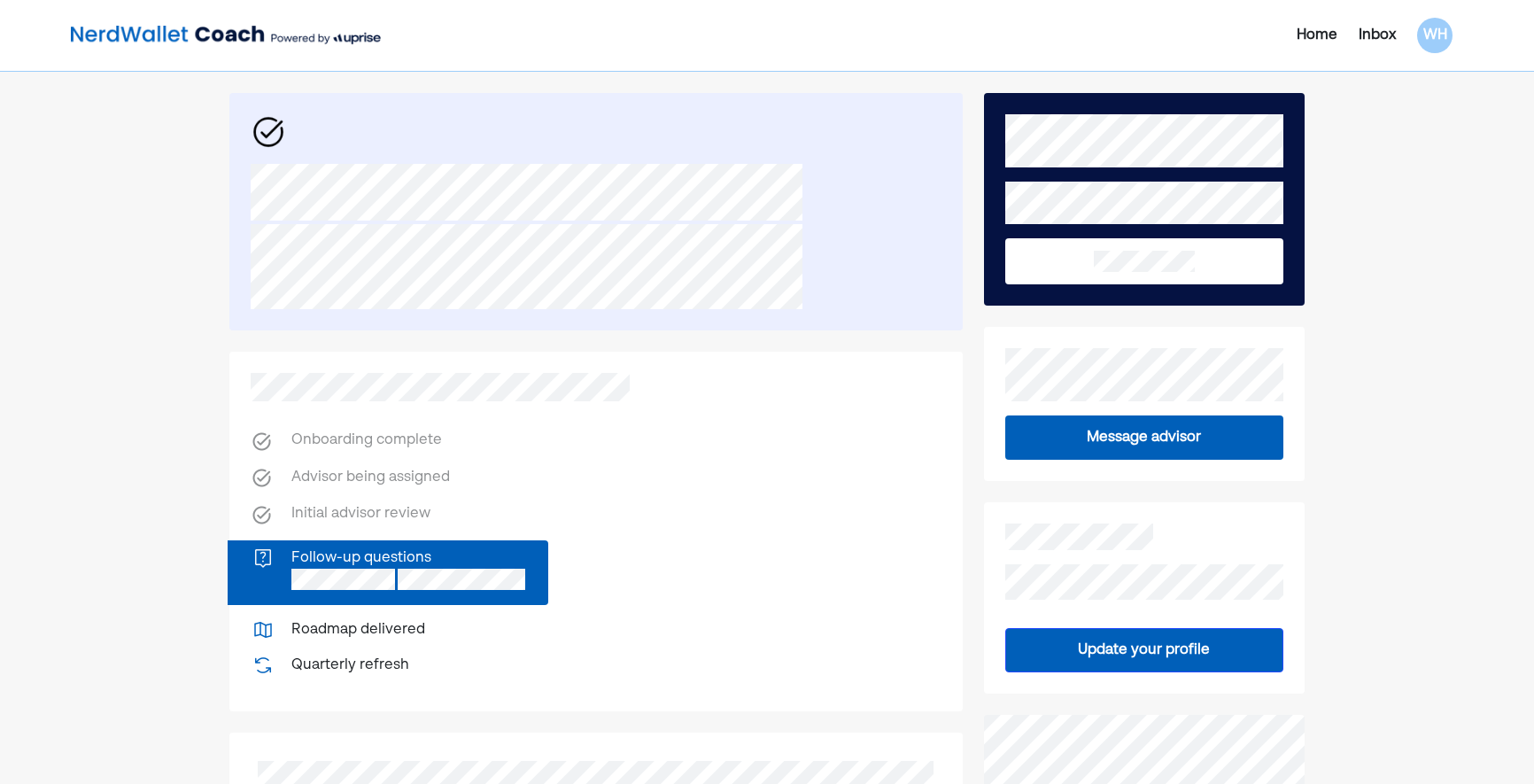
click at [1365, 38] on div "Inbox" at bounding box center [1377, 35] width 37 height 21
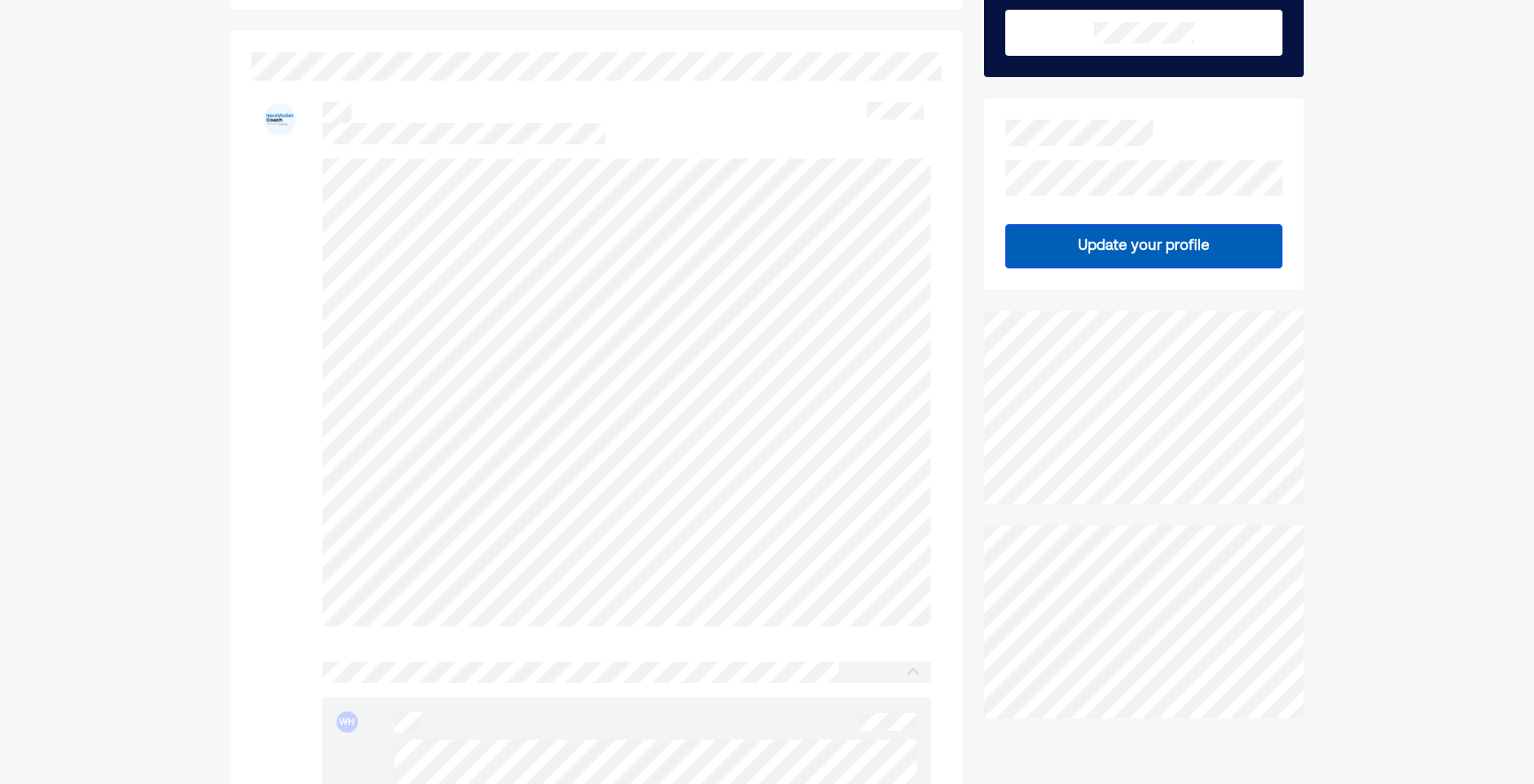
scroll to position [846, 0]
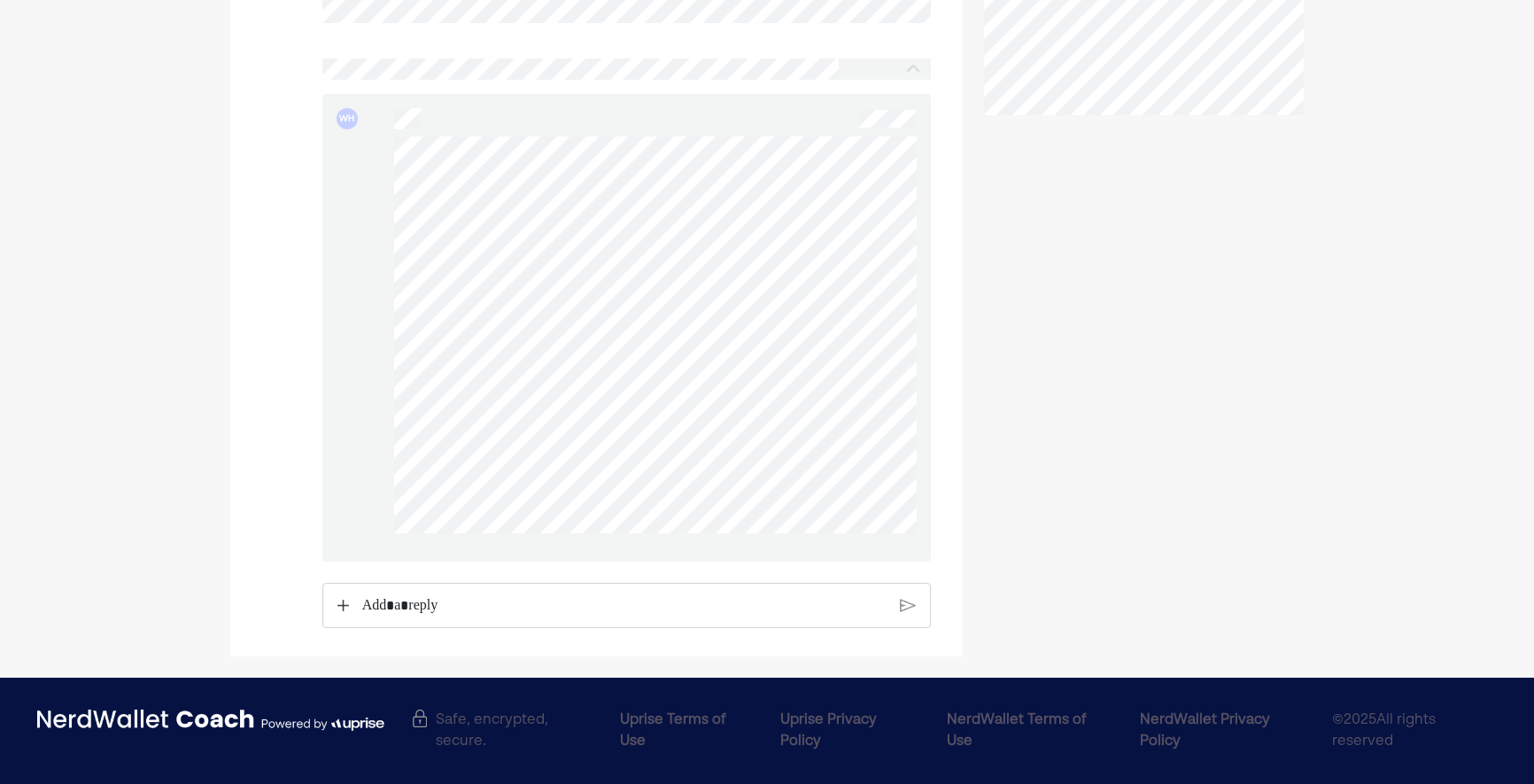
click at [427, 599] on p "Rich Text Editor. Editing area: main" at bounding box center [625, 606] width 525 height 23
click at [290, 474] on div "WH" at bounding box center [596, 92] width 669 height 1073
click at [343, 605] on img at bounding box center [343, 604] width 12 height 12
